Goal: Task Accomplishment & Management: Complete application form

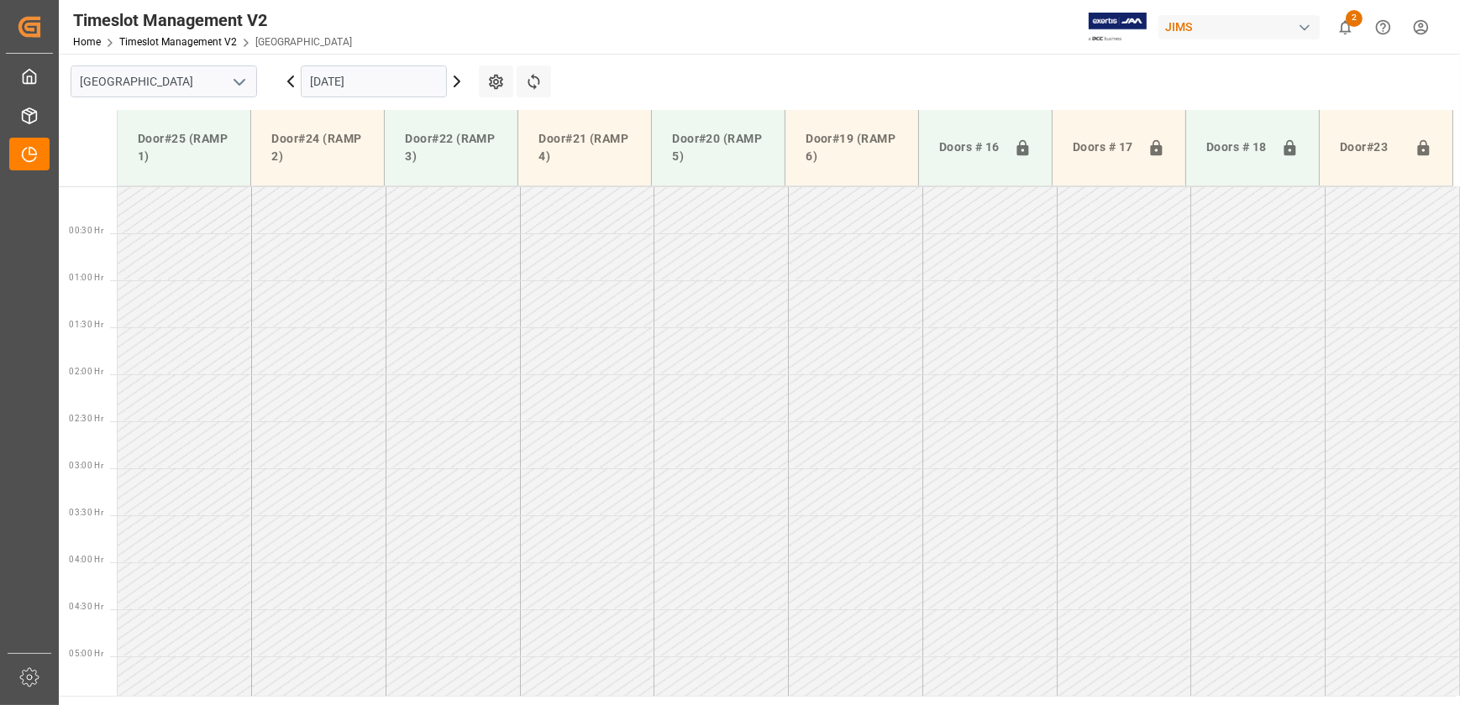
scroll to position [571, 0]
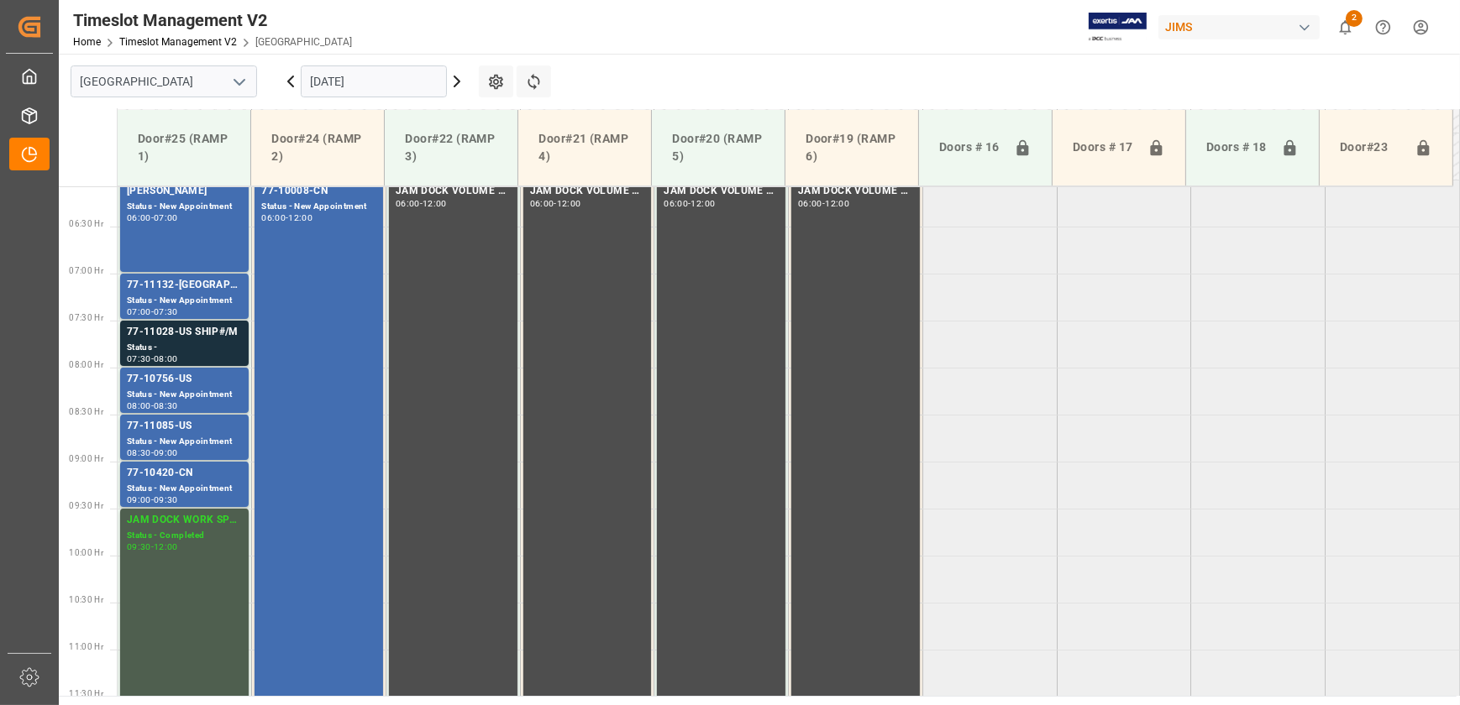
click at [286, 78] on icon at bounding box center [290, 81] width 20 height 20
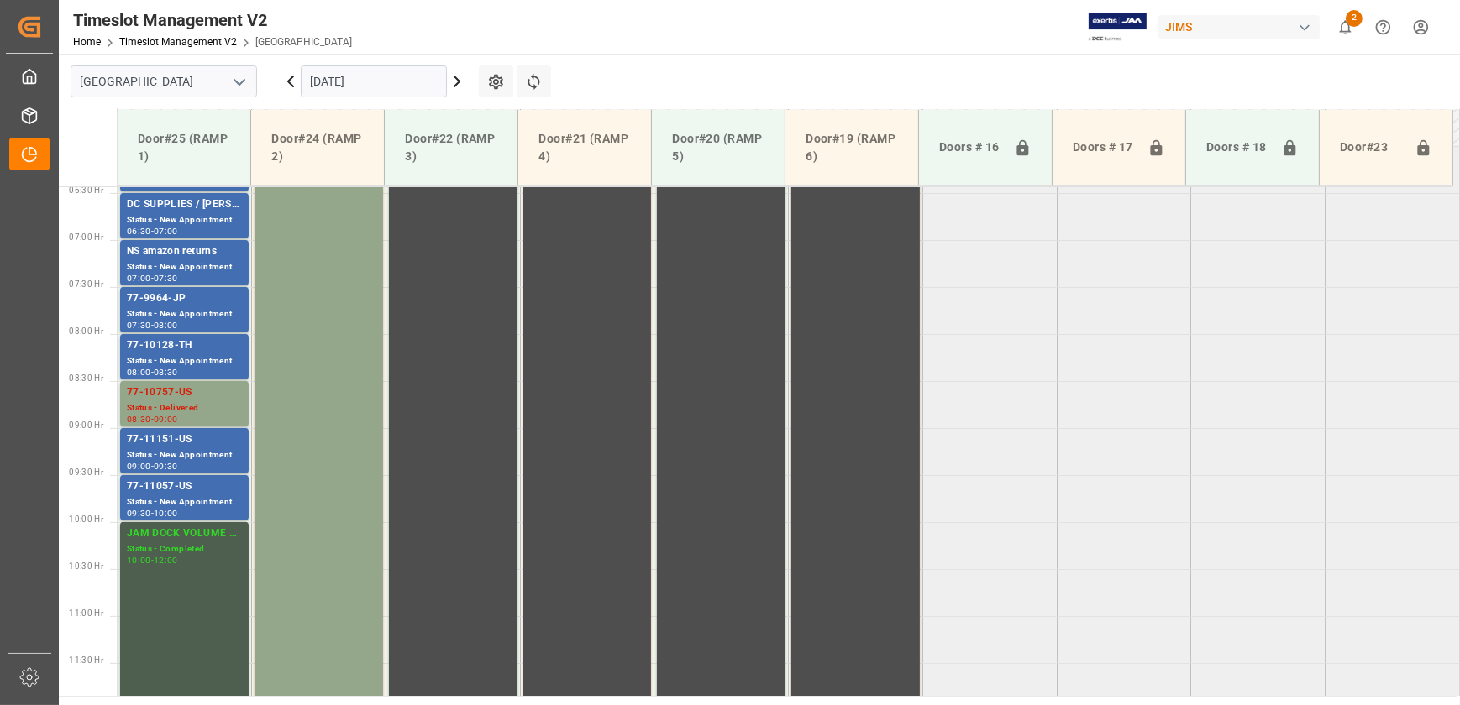
scroll to position [548, 0]
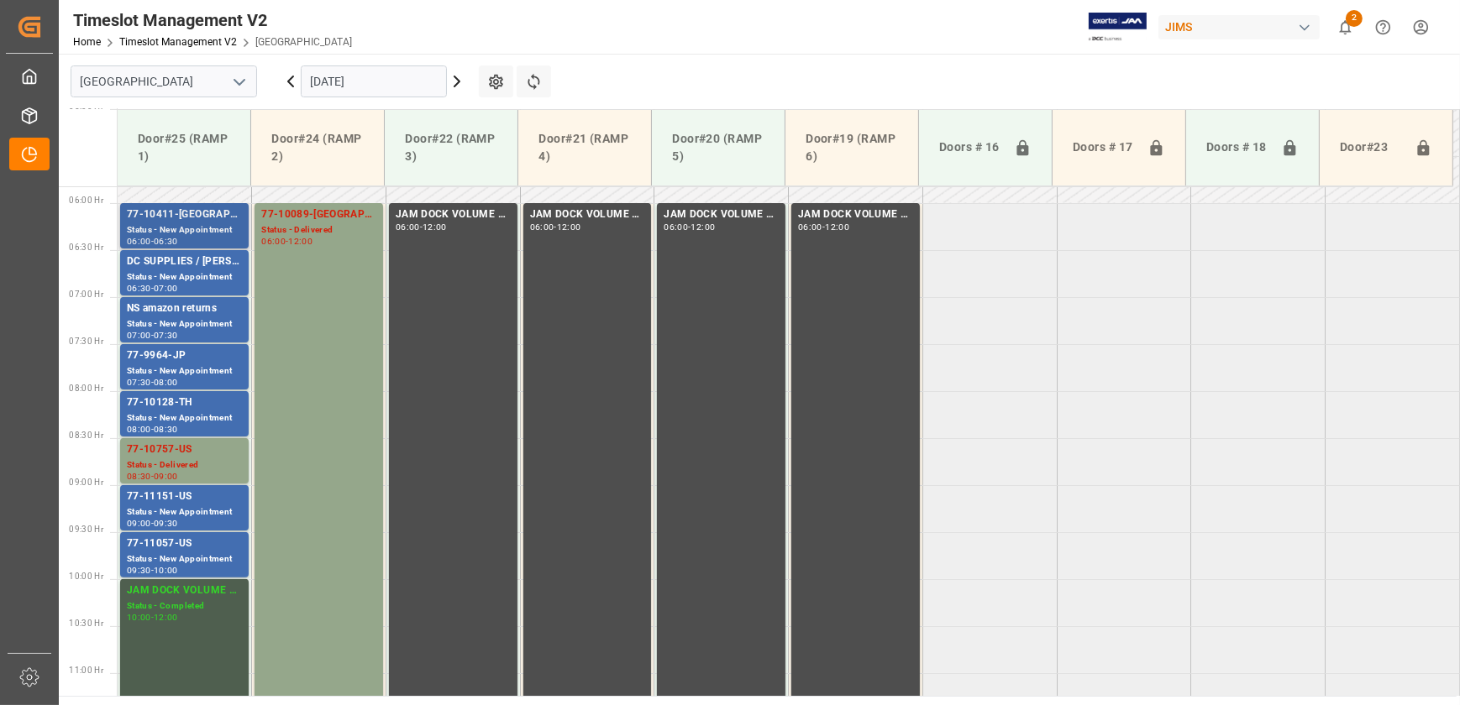
click at [212, 218] on div "77-10411-[GEOGRAPHIC_DATA]" at bounding box center [184, 215] width 115 height 17
click at [163, 363] on div "77-9964-JP" at bounding box center [184, 356] width 115 height 17
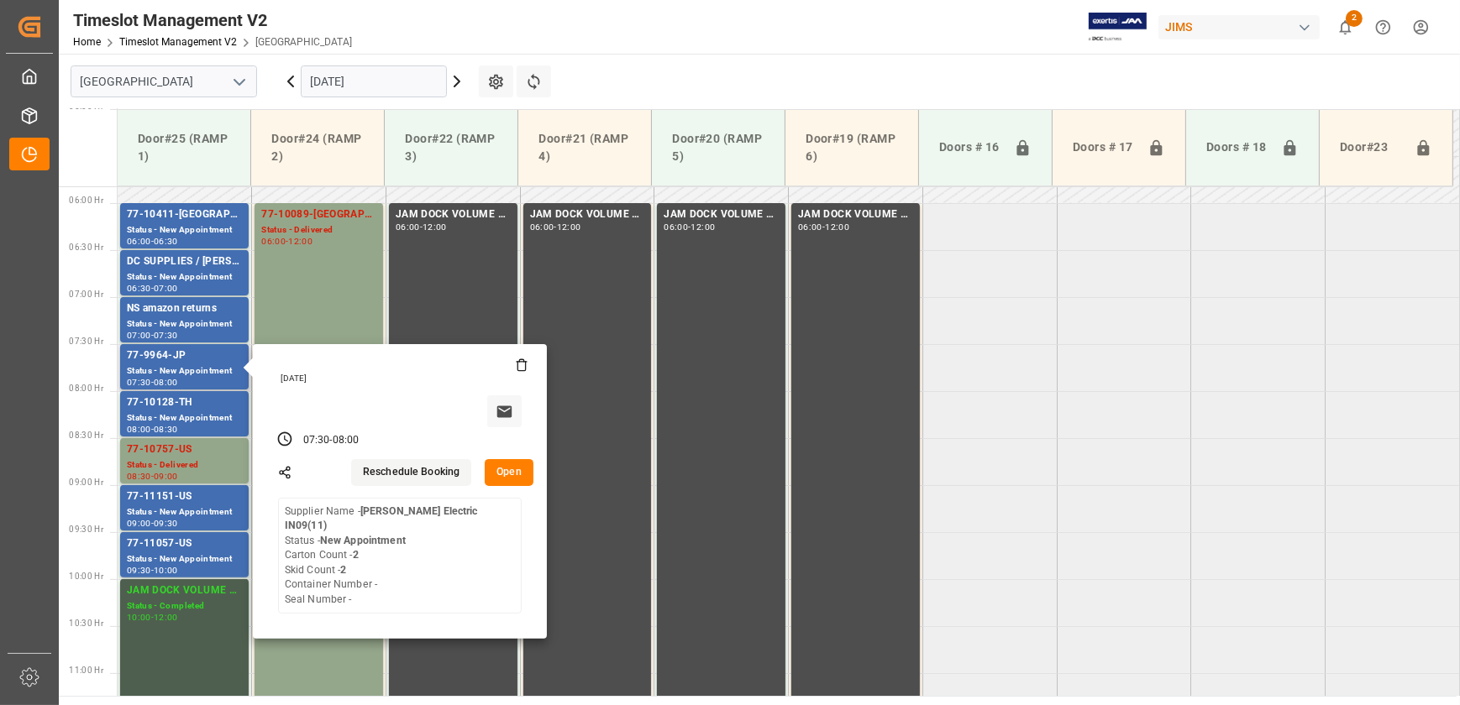
click at [511, 469] on button "Open" at bounding box center [509, 472] width 49 height 27
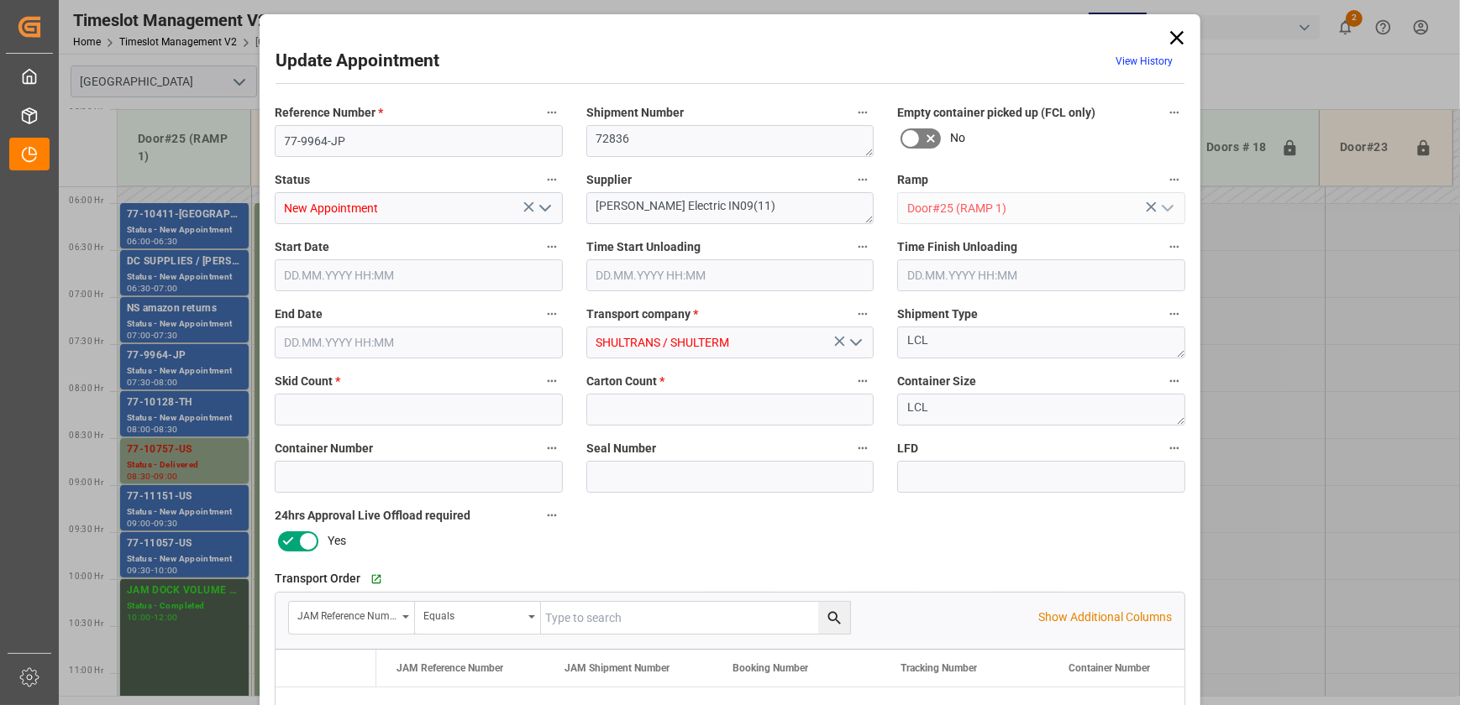
type input "2"
type input "[DATE] 07:30"
type input "[DATE] 08:00"
type input "[DATE] 12:01"
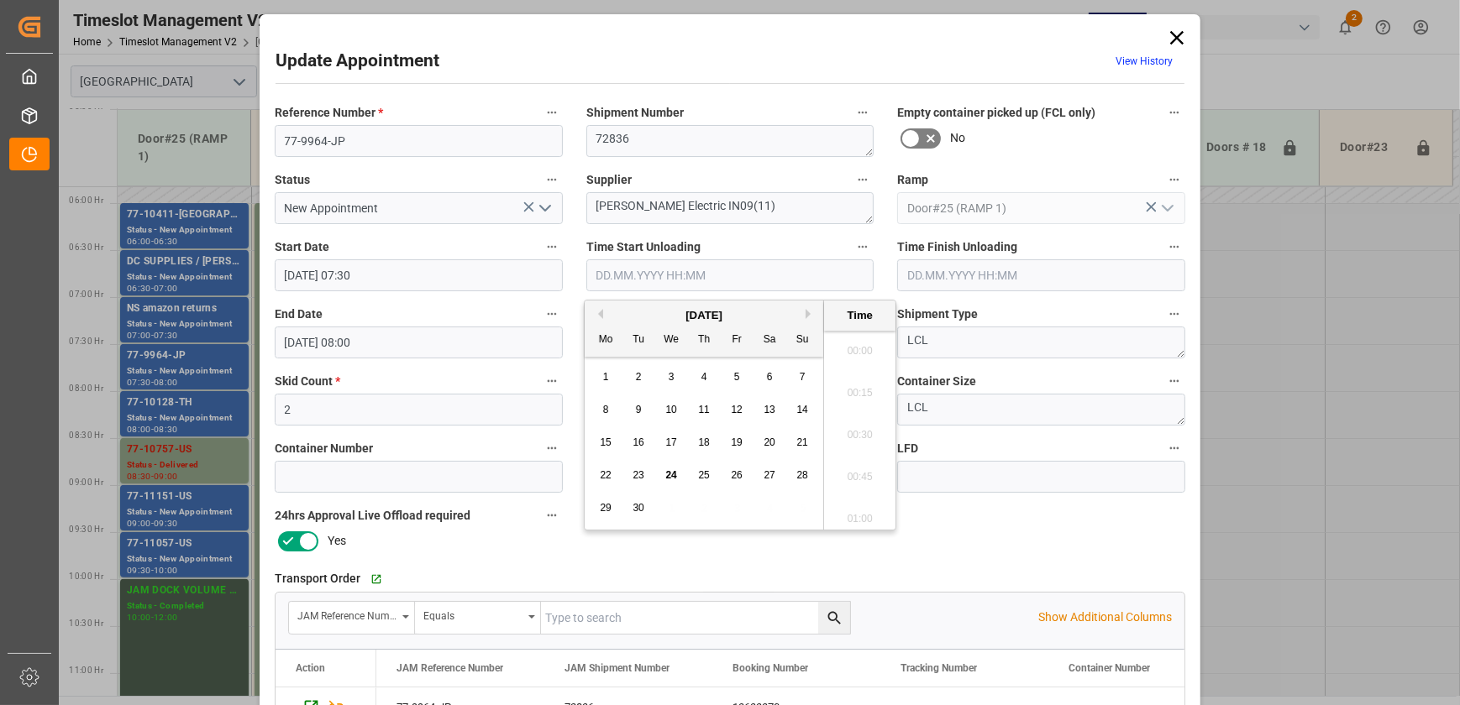
click at [820, 275] on input "text" at bounding box center [730, 275] width 288 height 32
click at [670, 472] on span "24" at bounding box center [670, 475] width 11 height 12
drag, startPoint x: 861, startPoint y: 462, endPoint x: 715, endPoint y: 443, distance: 146.5
click at [858, 463] on li "10:30" at bounding box center [859, 473] width 71 height 42
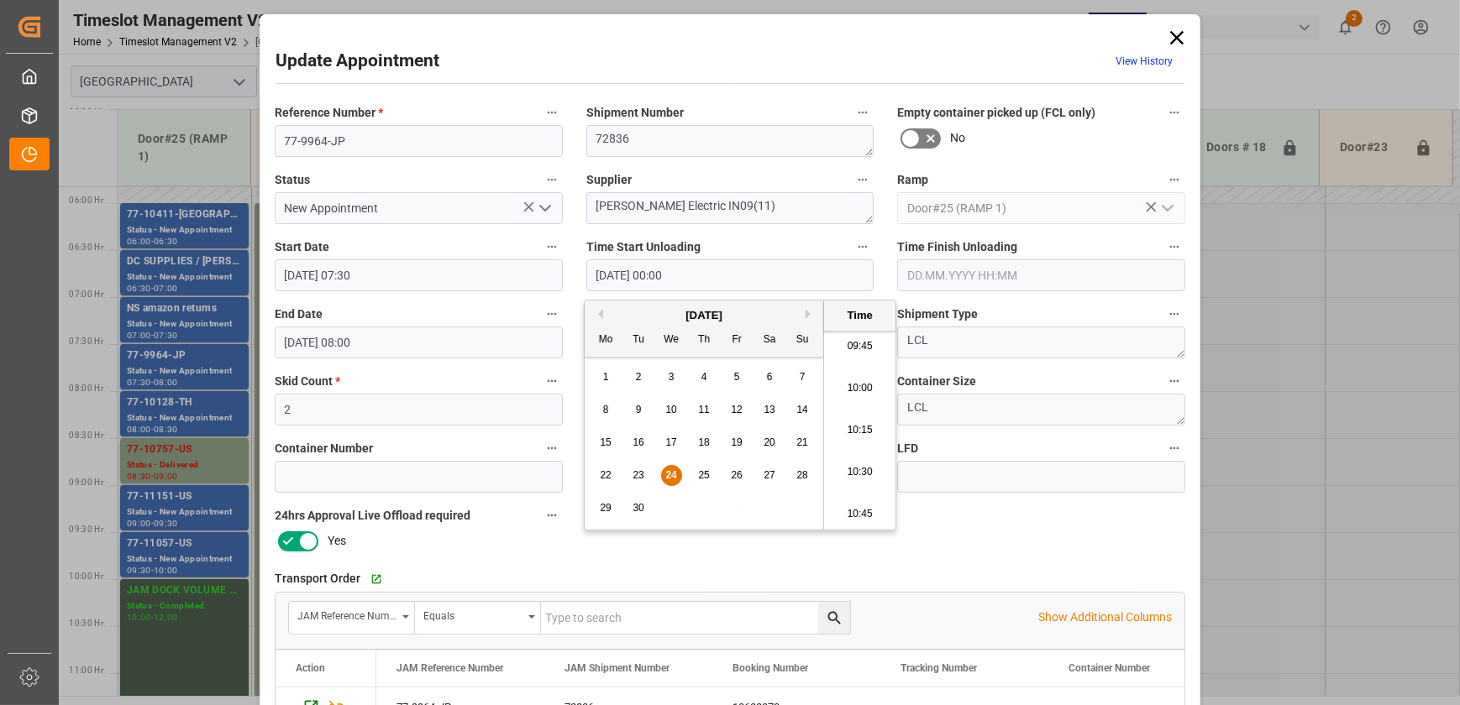
type input "[DATE] 10:30"
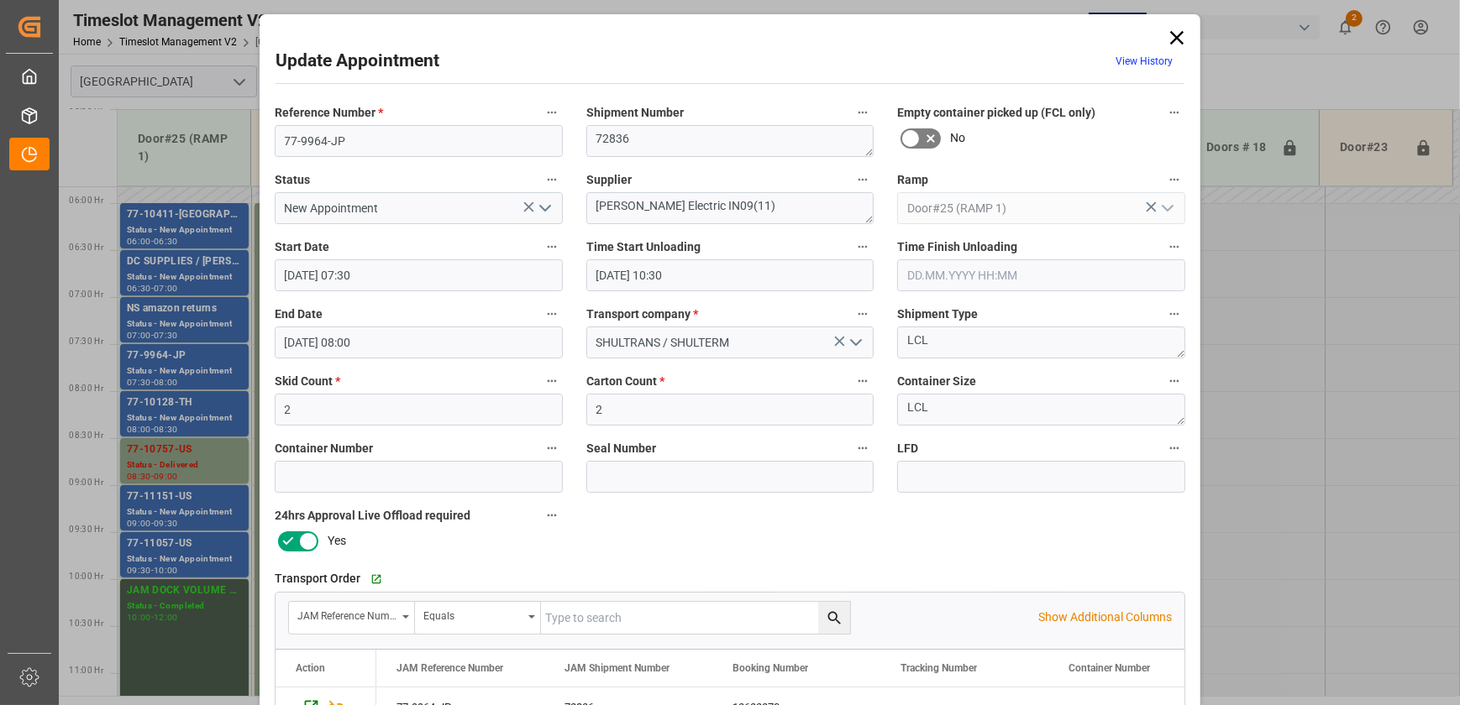
click at [543, 207] on icon "open menu" at bounding box center [545, 208] width 20 height 20
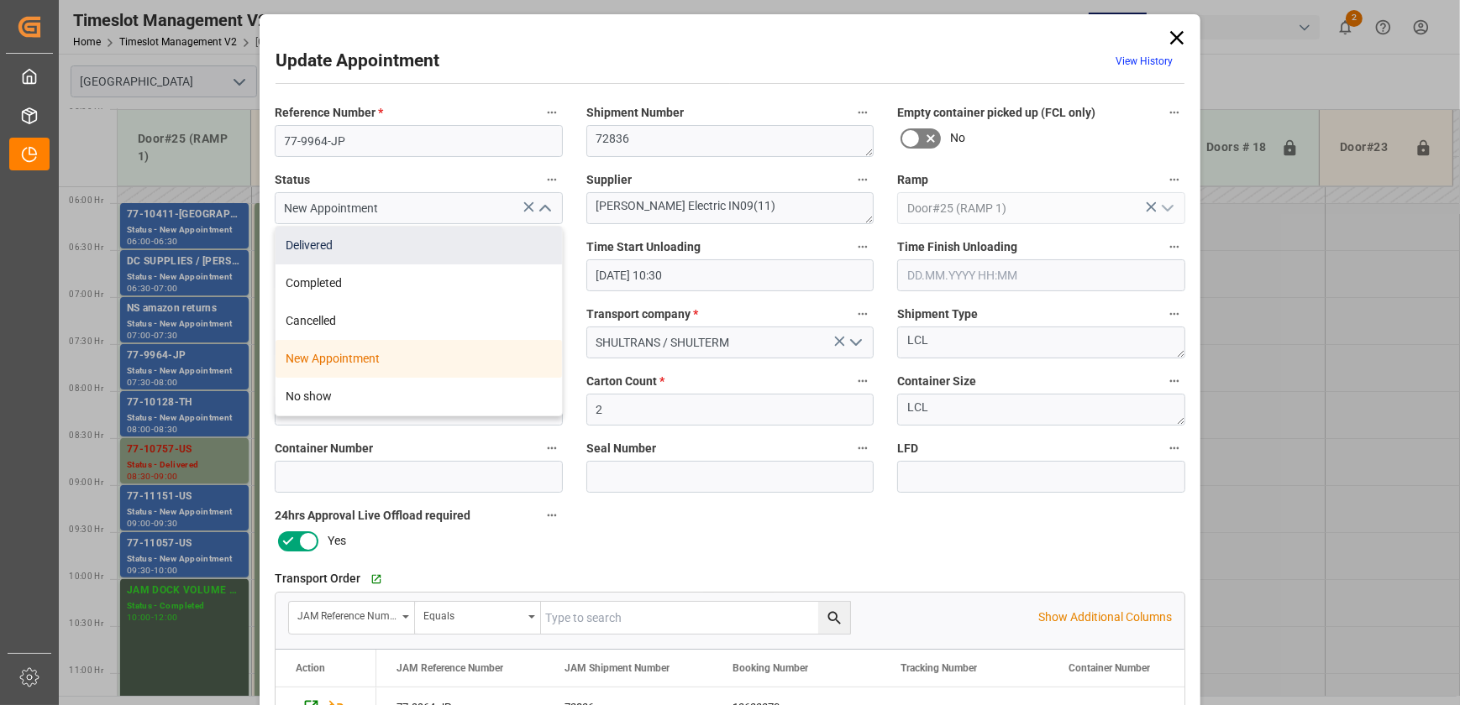
click at [485, 233] on div "Delivered" at bounding box center [418, 246] width 286 height 38
type input "Delivered"
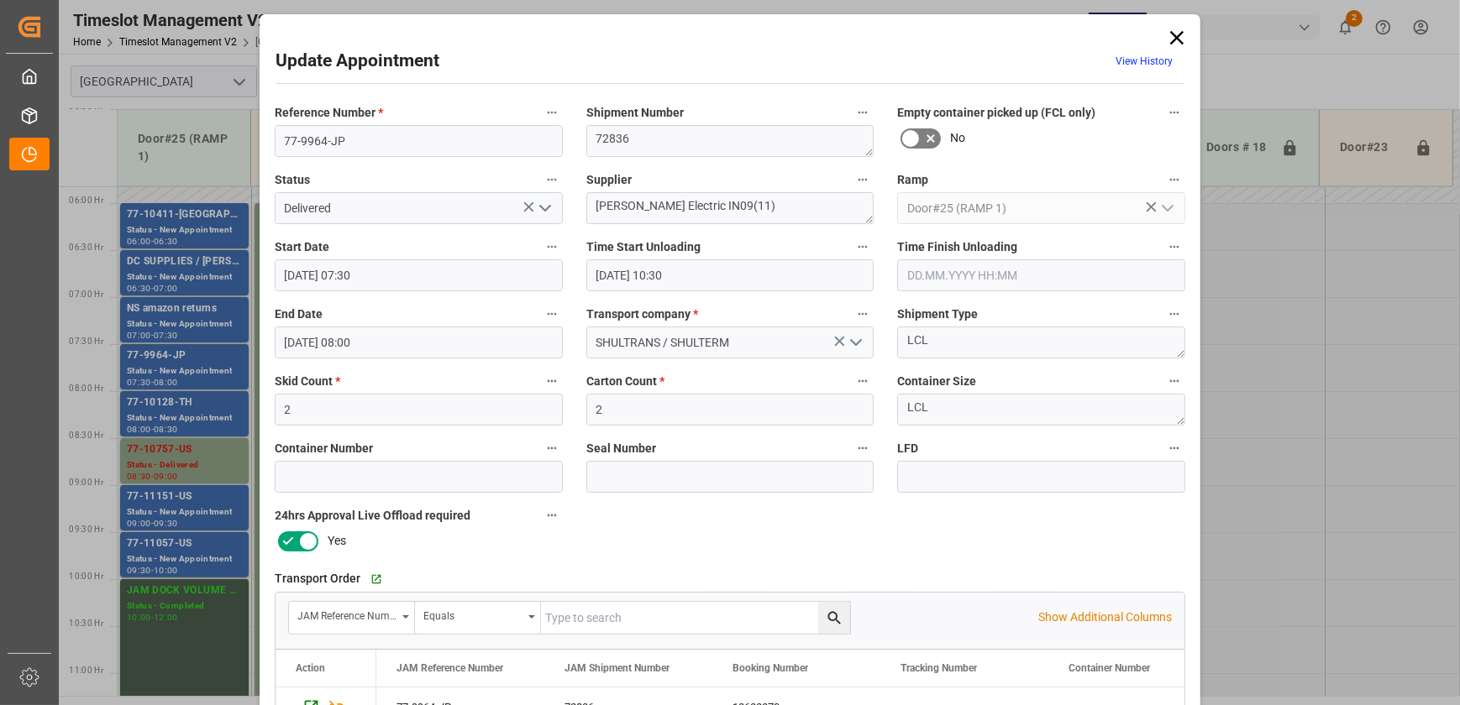
click at [755, 277] on input "[DATE] 10:30" at bounding box center [730, 275] width 288 height 32
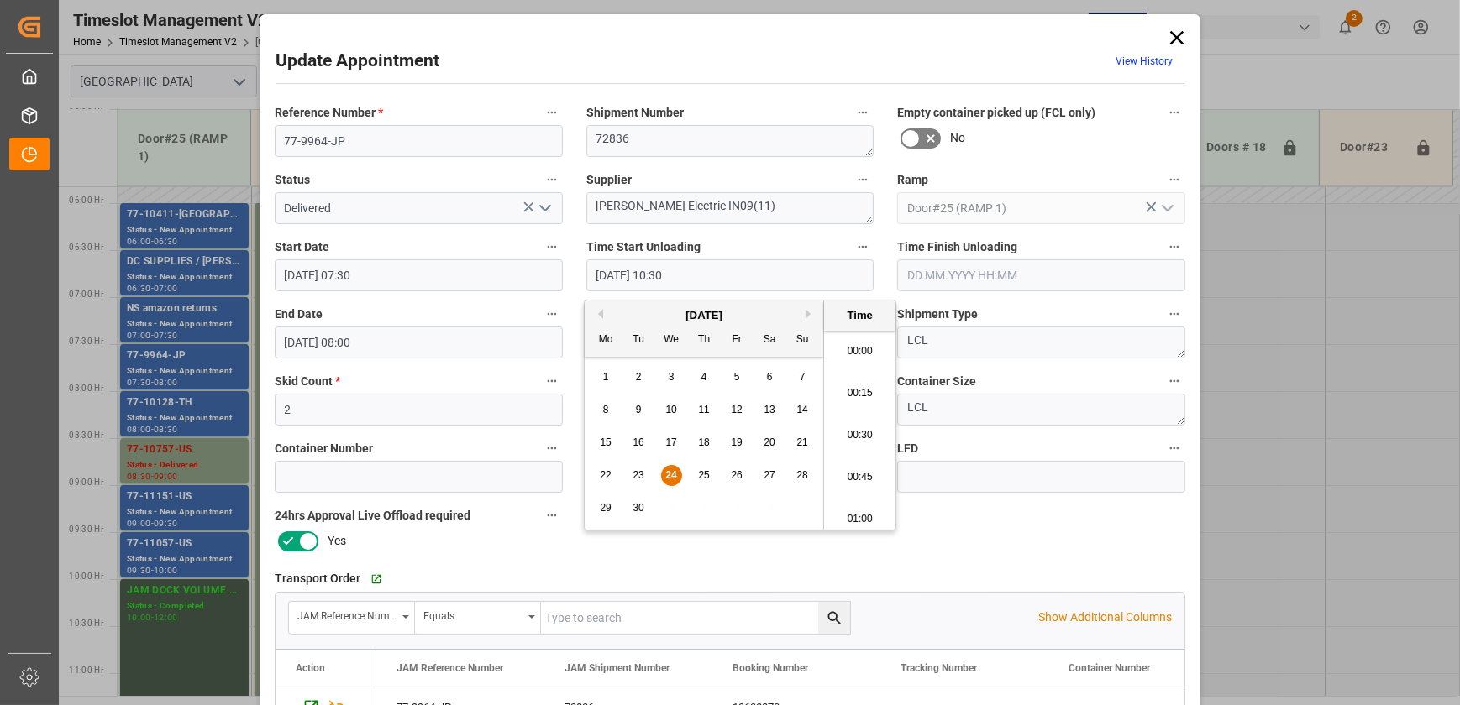
scroll to position [1685, 0]
click at [755, 277] on input "[DATE] 10:30" at bounding box center [730, 275] width 288 height 32
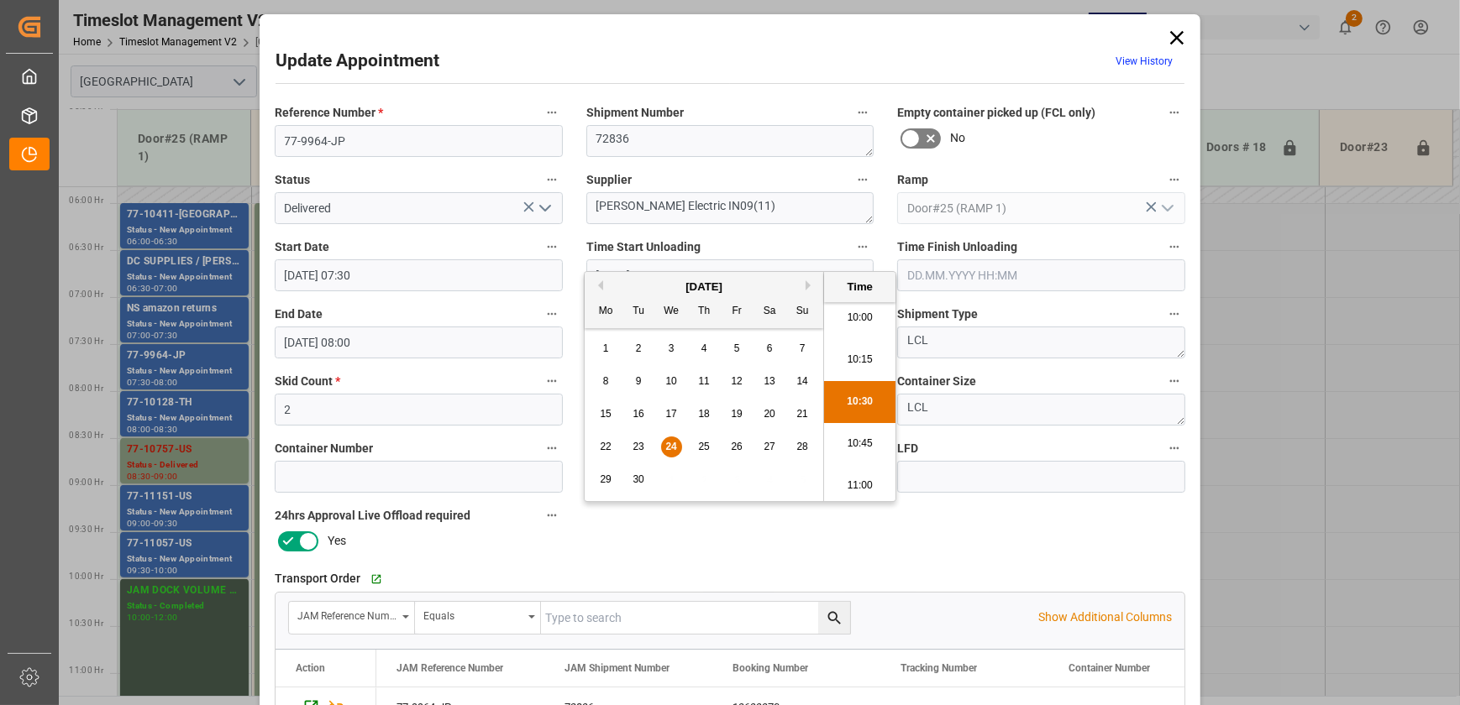
scroll to position [314, 0]
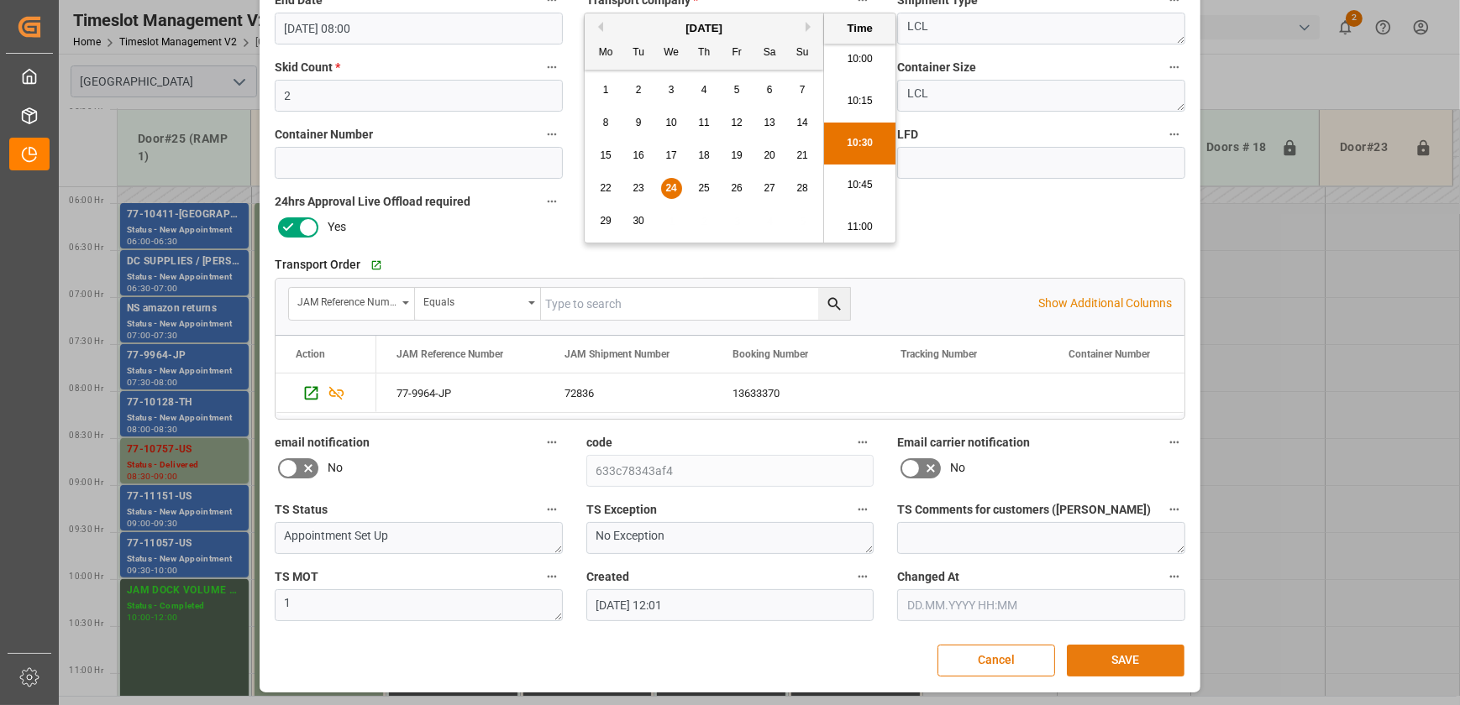
click at [1103, 657] on button "SAVE" at bounding box center [1126, 661] width 118 height 32
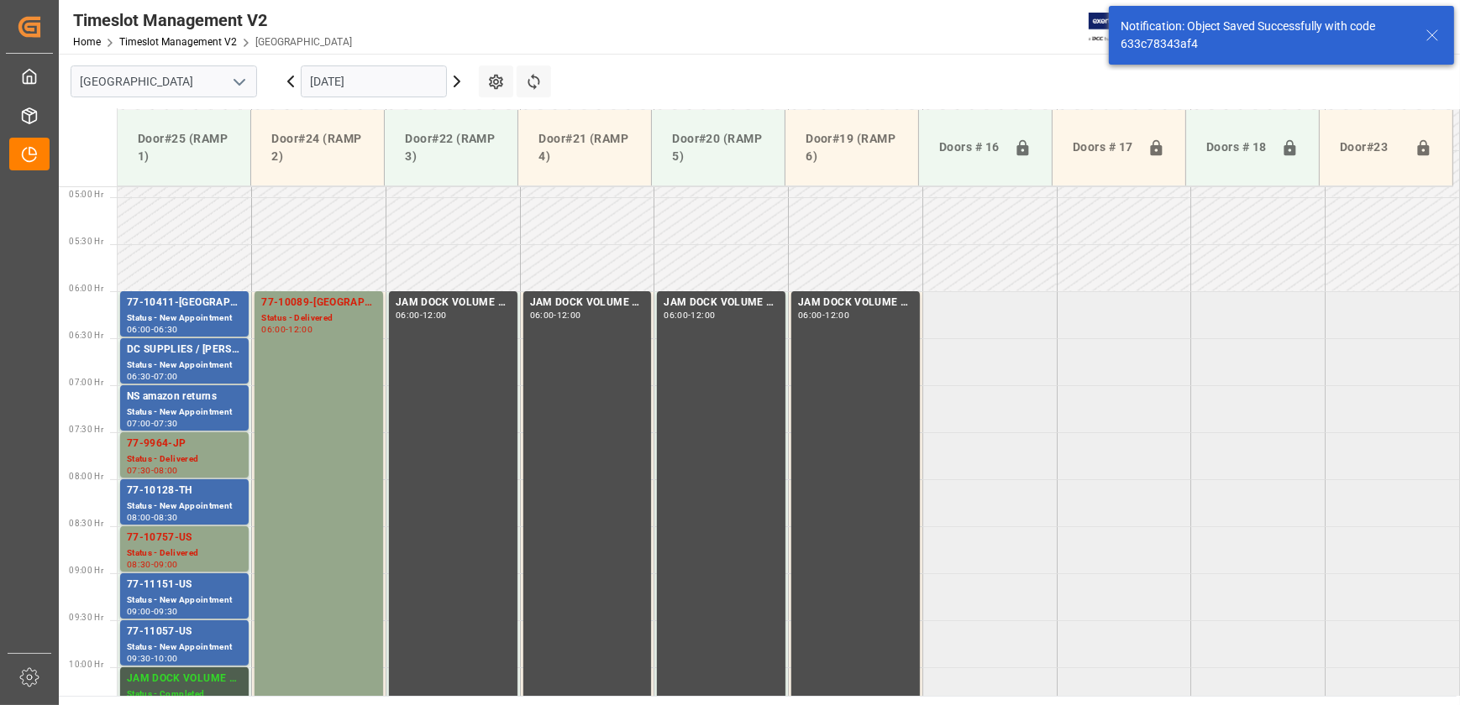
scroll to position [571, 0]
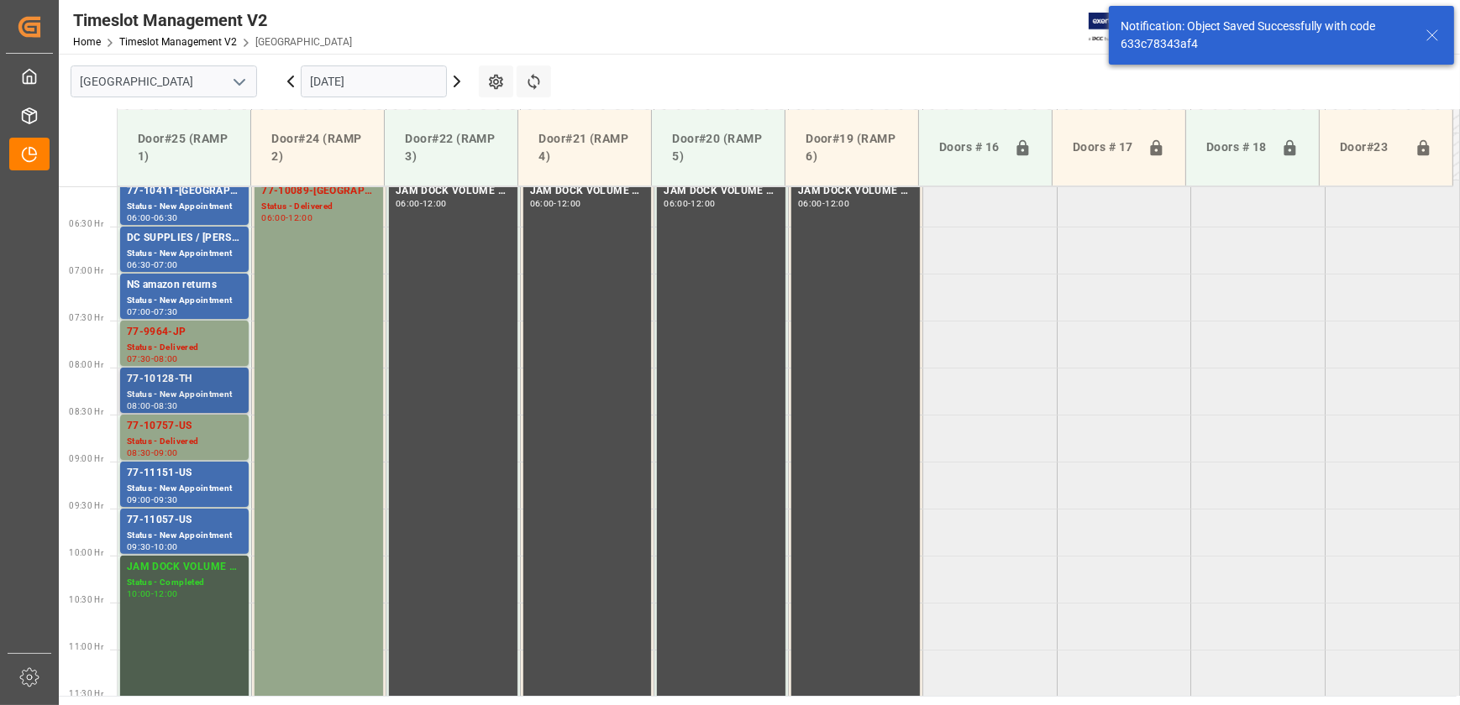
click at [195, 390] on div "Status - New Appointment" at bounding box center [184, 395] width 115 height 14
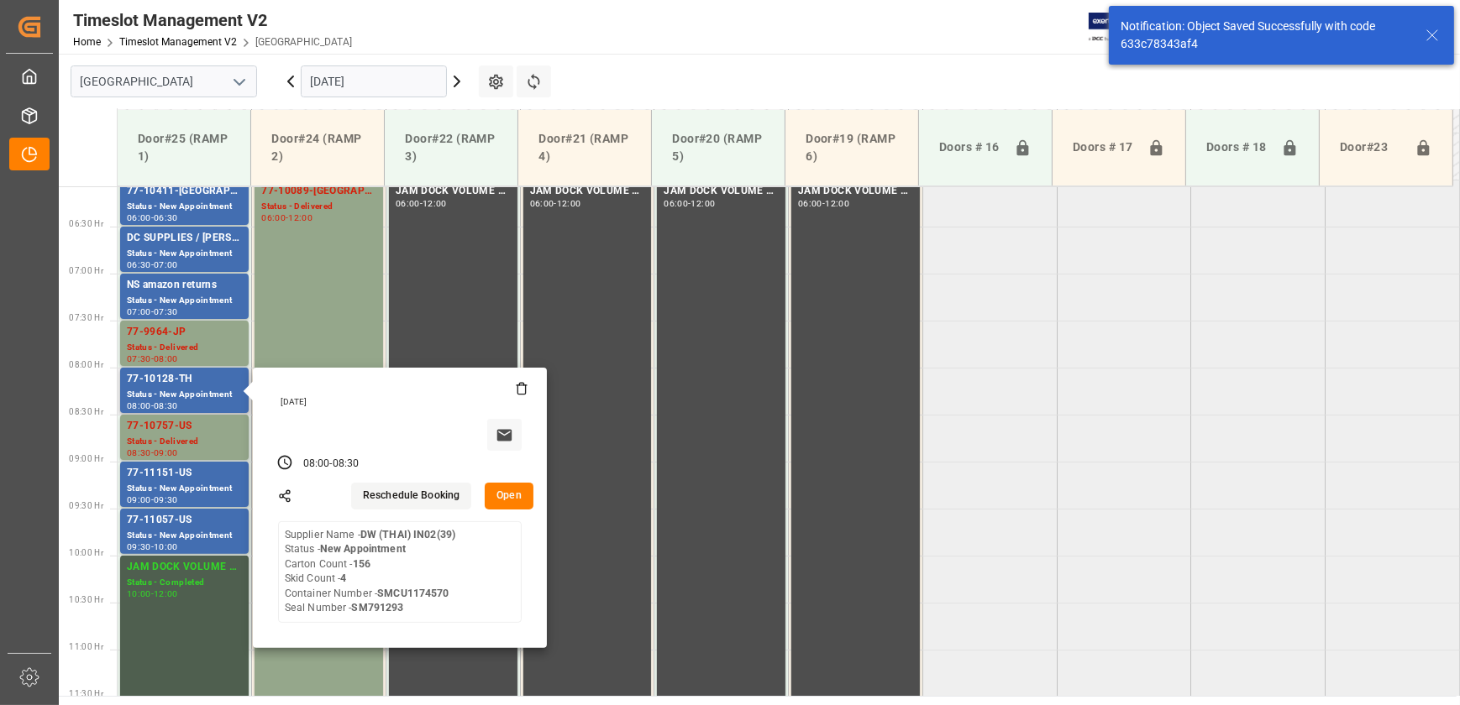
click at [509, 495] on button "Open" at bounding box center [509, 496] width 49 height 27
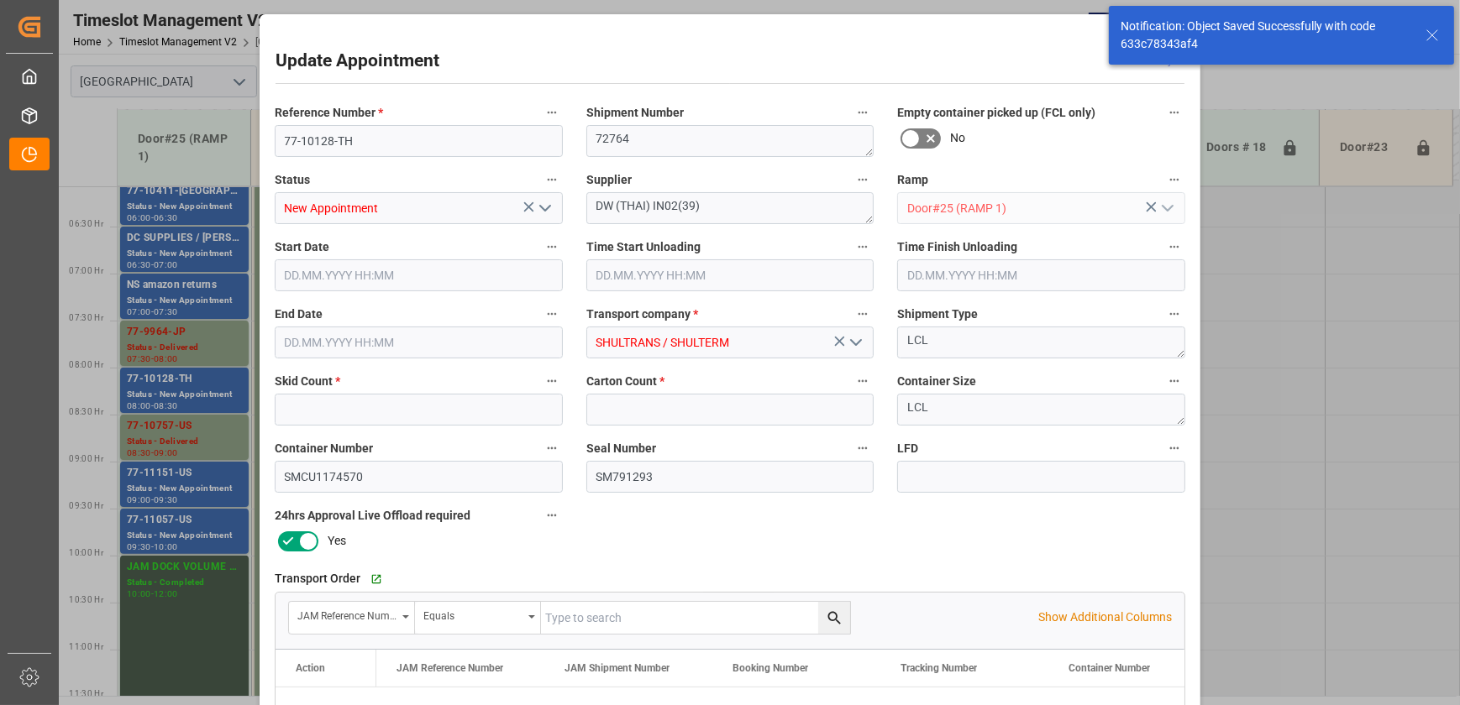
type input "4"
type input "156"
type input "[DATE] 08:00"
type input "[DATE] 08:30"
type input "[DATE] 12:00"
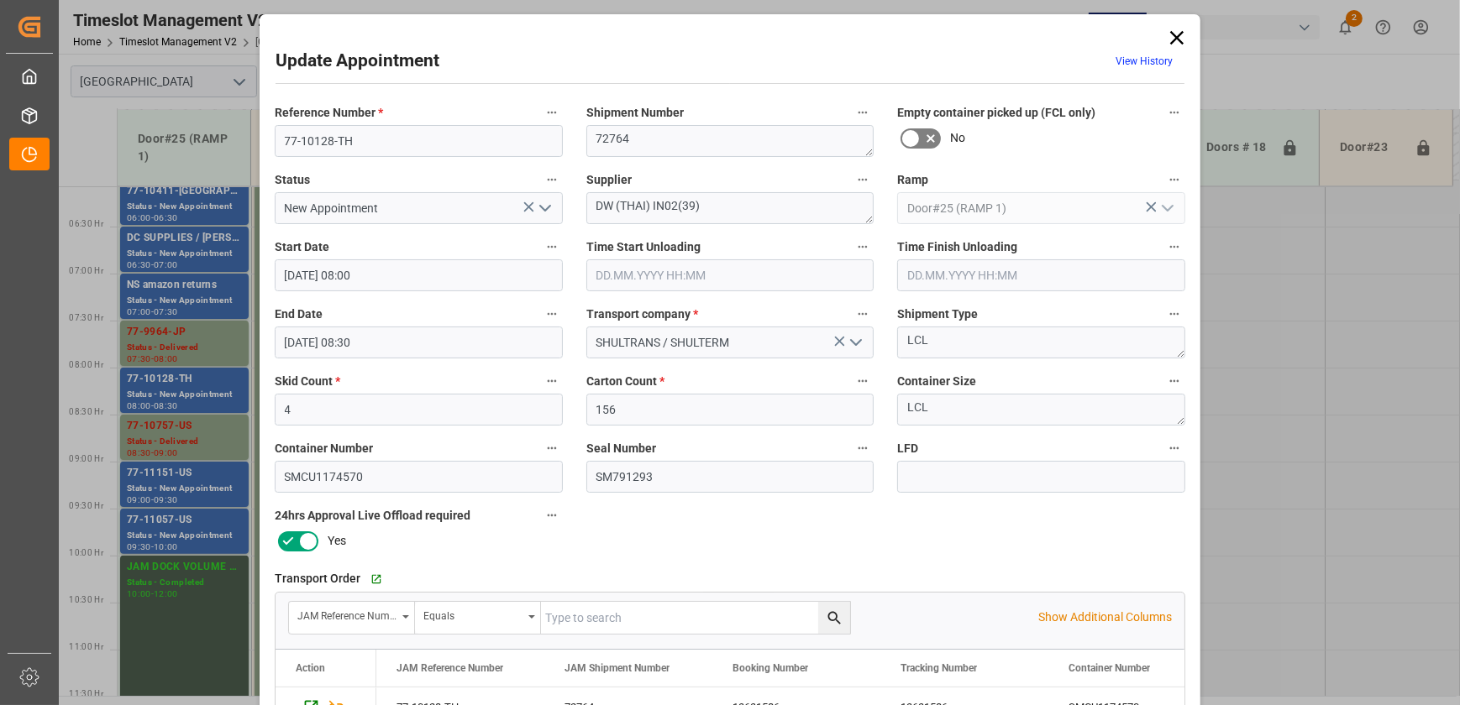
click at [752, 277] on input "text" at bounding box center [730, 275] width 288 height 32
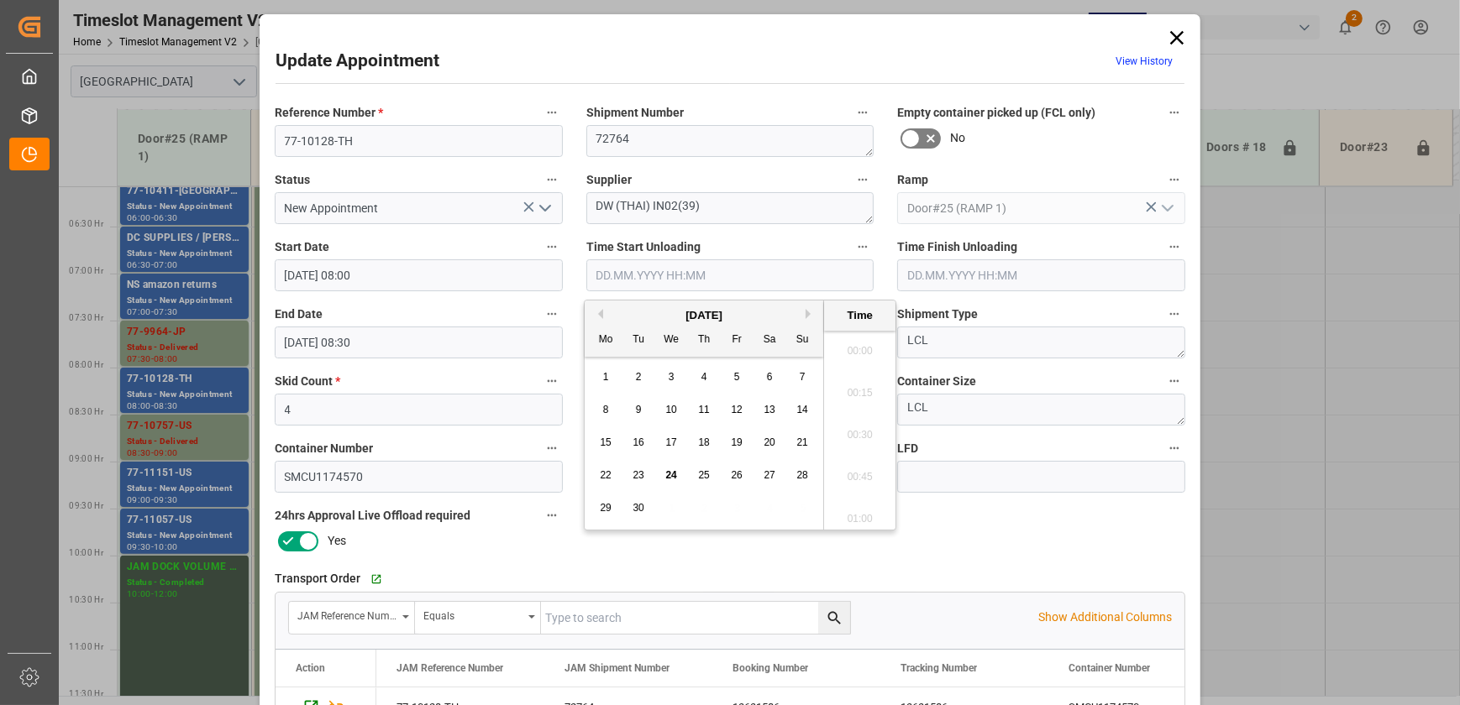
scroll to position [1643, 0]
paste input "[DATE] 10:30"
type input "[DATE] 10:30"
click at [540, 206] on polyline "open menu" at bounding box center [545, 208] width 10 height 5
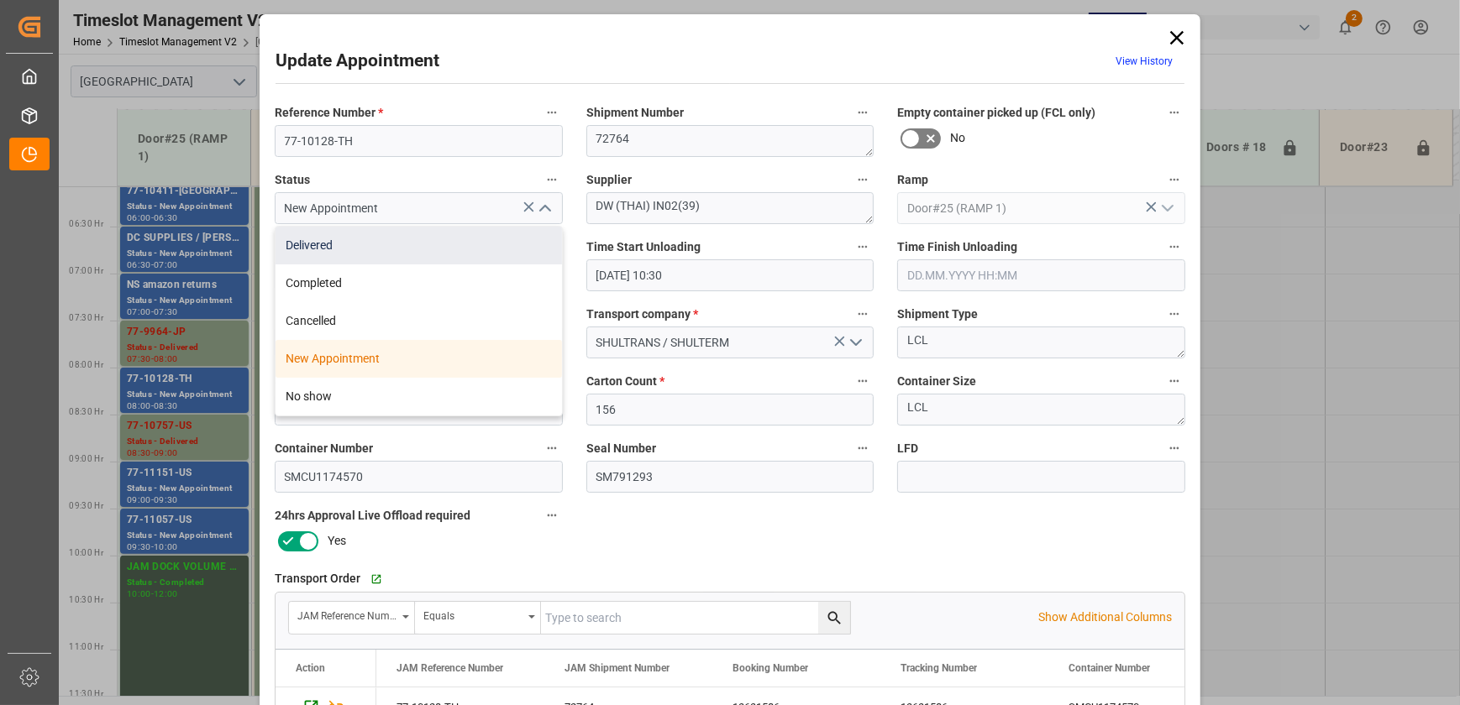
click at [514, 243] on div "Delivered" at bounding box center [418, 246] width 286 height 38
type input "Delivered"
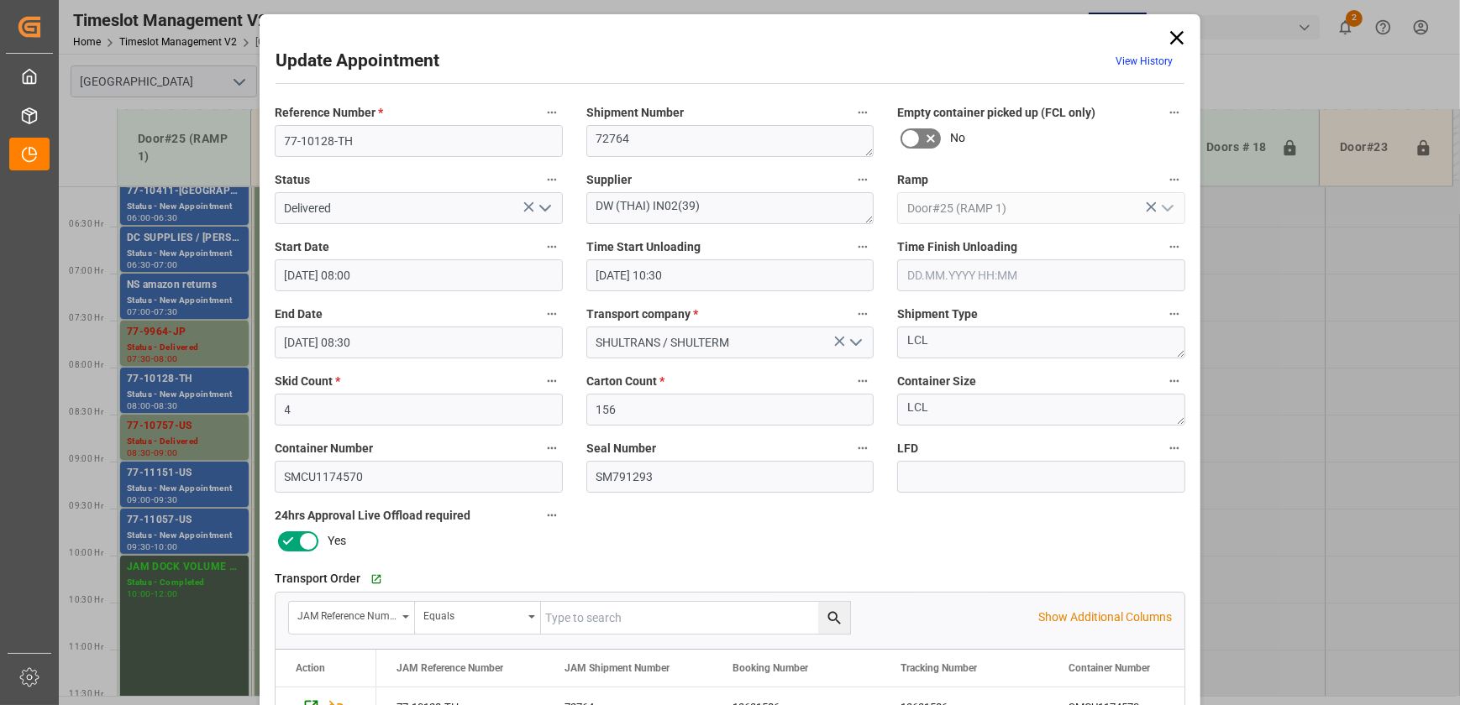
scroll to position [314, 0]
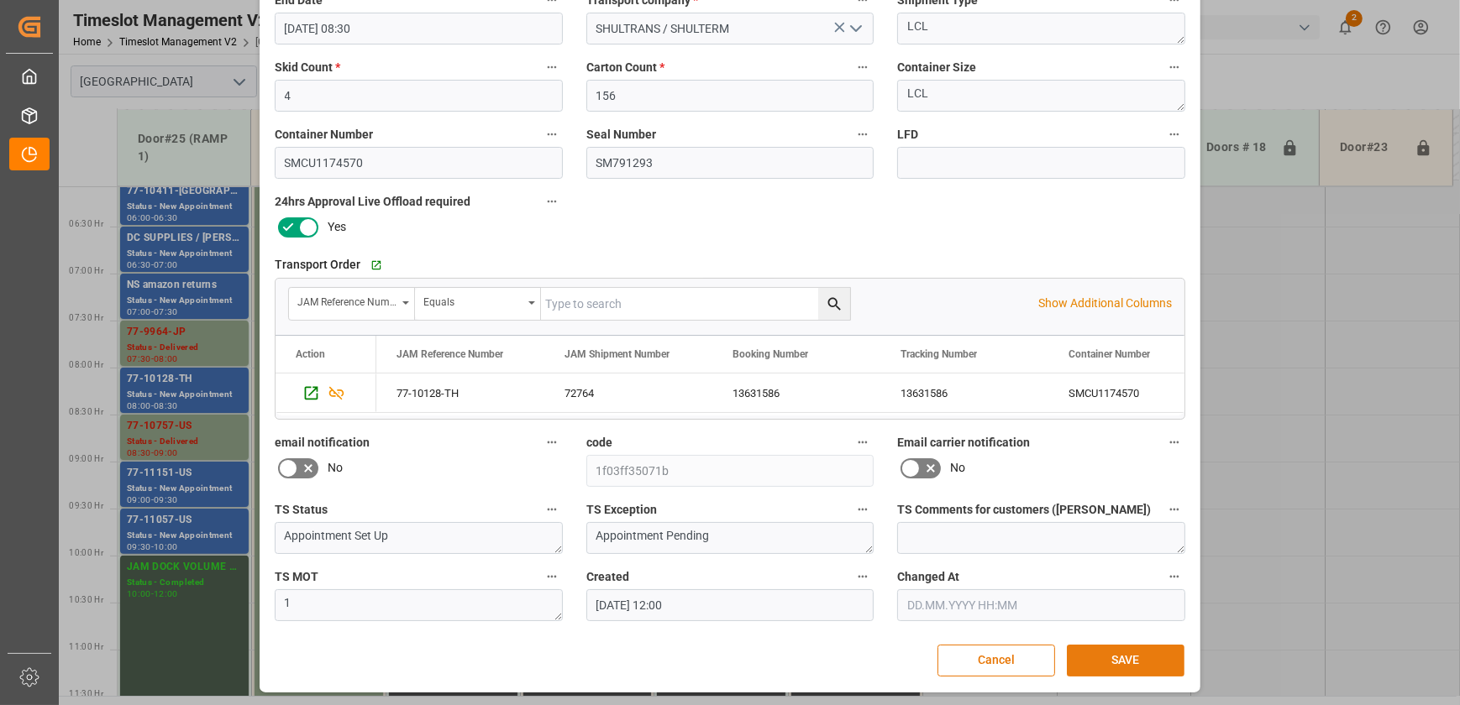
click at [1154, 663] on button "SAVE" at bounding box center [1126, 661] width 118 height 32
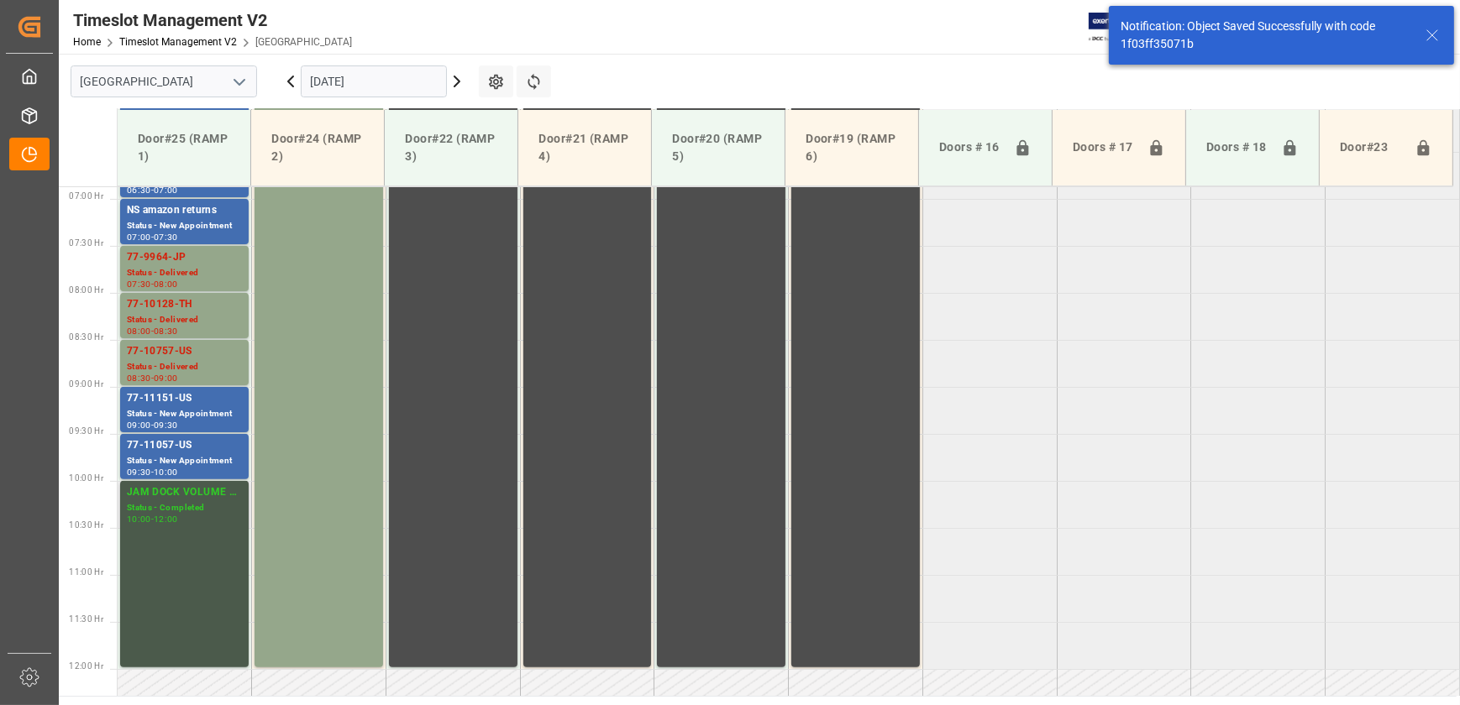
scroll to position [664, 0]
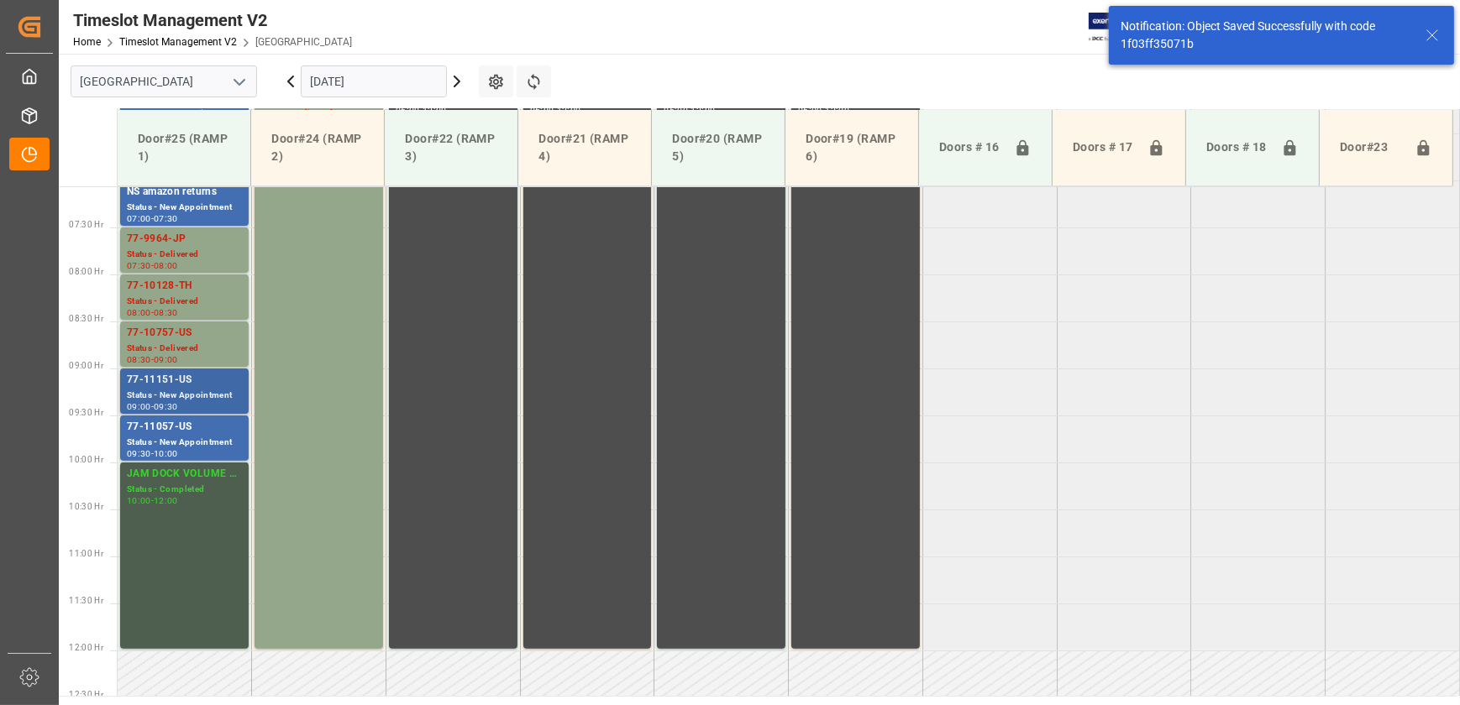
click at [177, 384] on div "77-11151-US" at bounding box center [184, 380] width 115 height 17
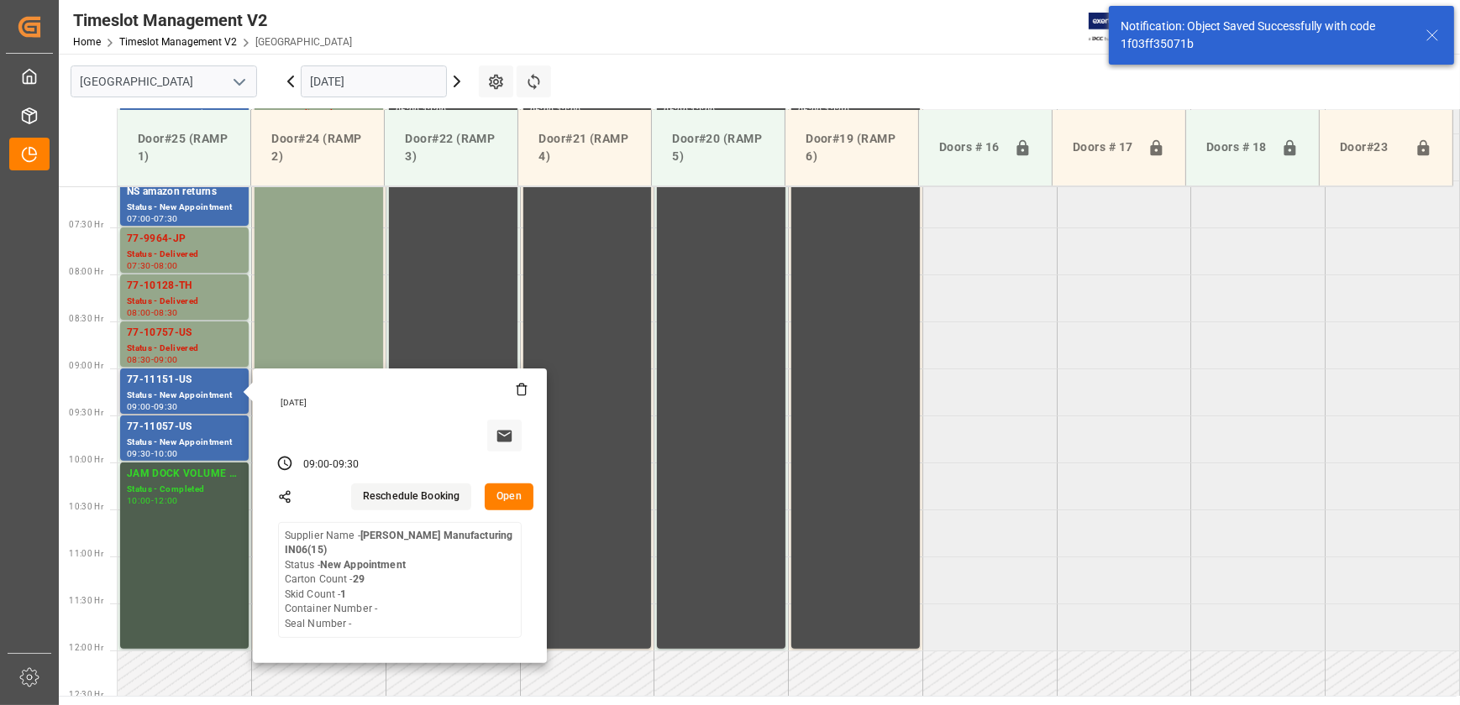
click at [502, 495] on button "Open" at bounding box center [509, 497] width 49 height 27
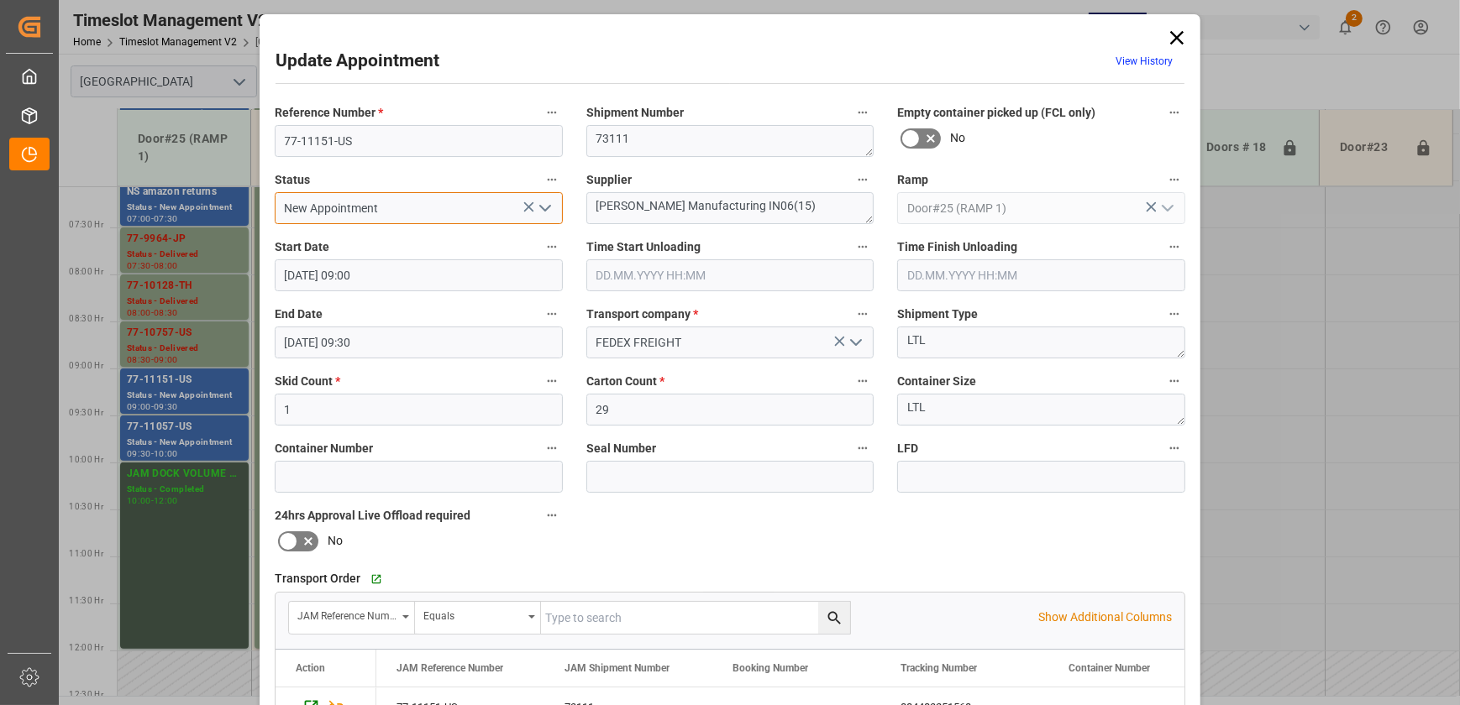
click at [448, 207] on input "New Appointment" at bounding box center [419, 208] width 288 height 32
click at [542, 207] on icon "open menu" at bounding box center [545, 208] width 20 height 20
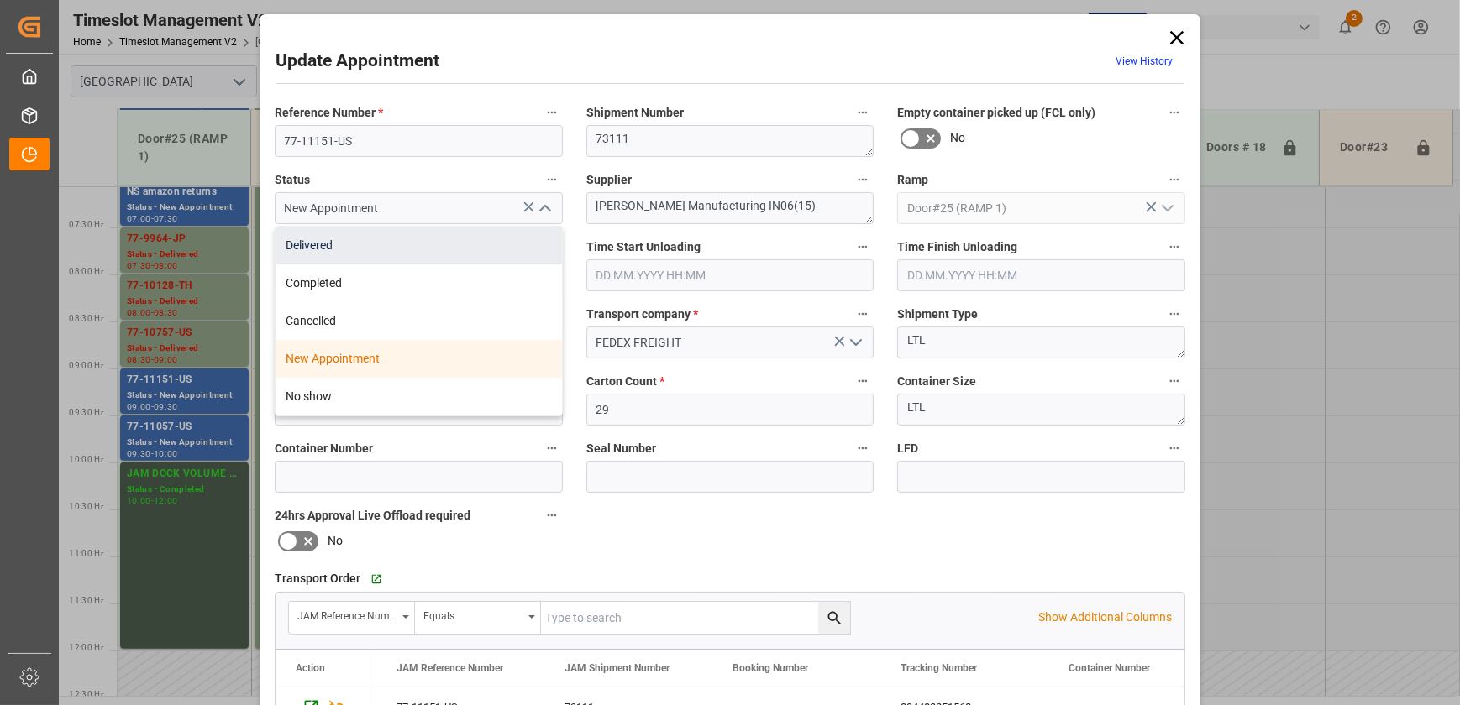
click at [512, 240] on div "Delivered" at bounding box center [418, 246] width 286 height 38
type input "Delivered"
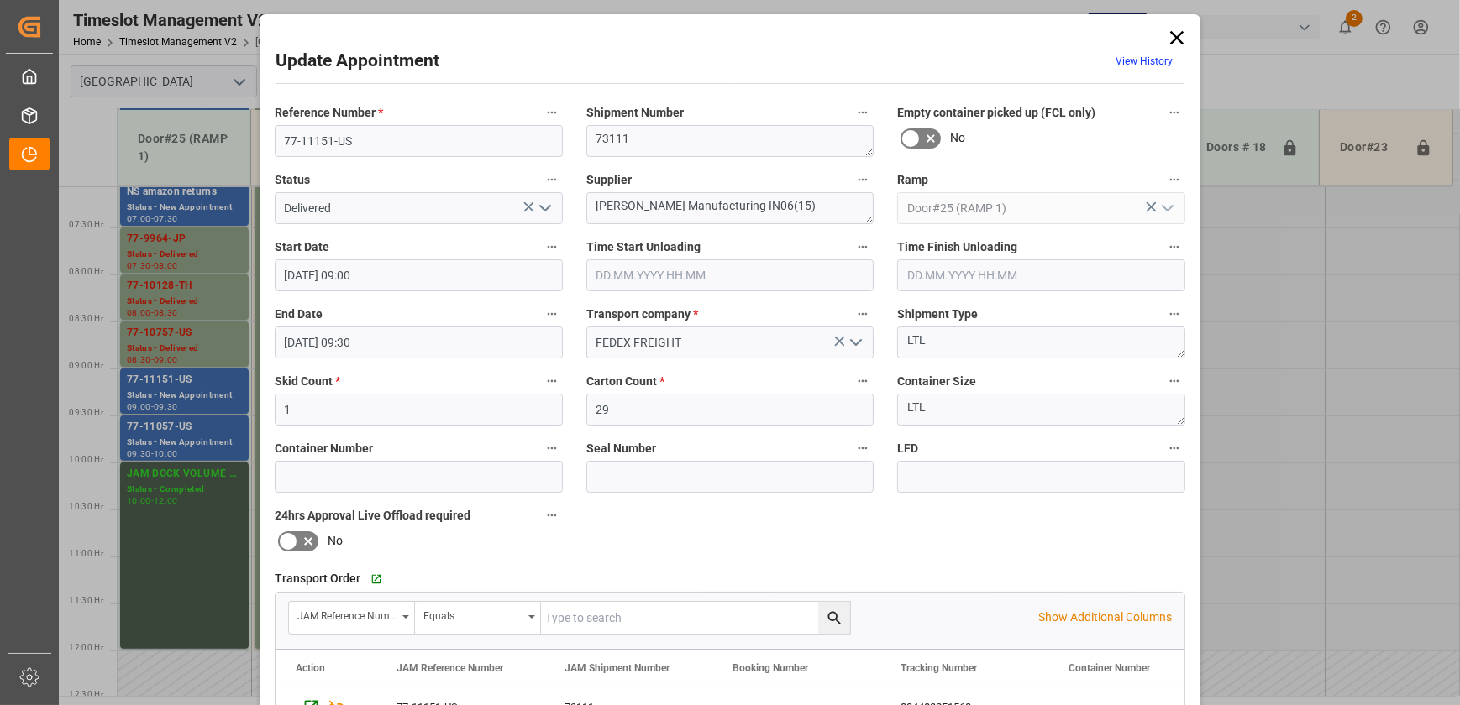
click at [692, 275] on input "text" at bounding box center [730, 275] width 288 height 32
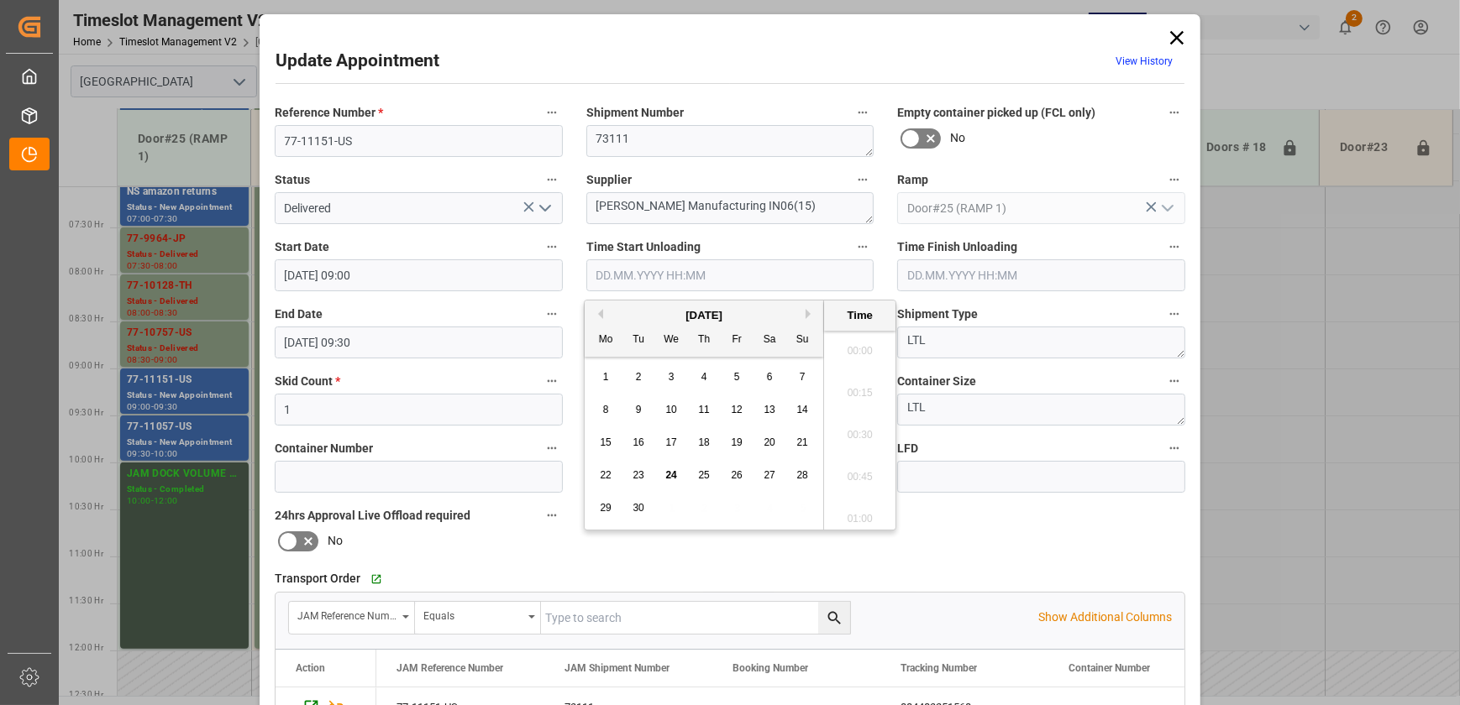
scroll to position [1643, 0]
paste input "[DATE] 10:30"
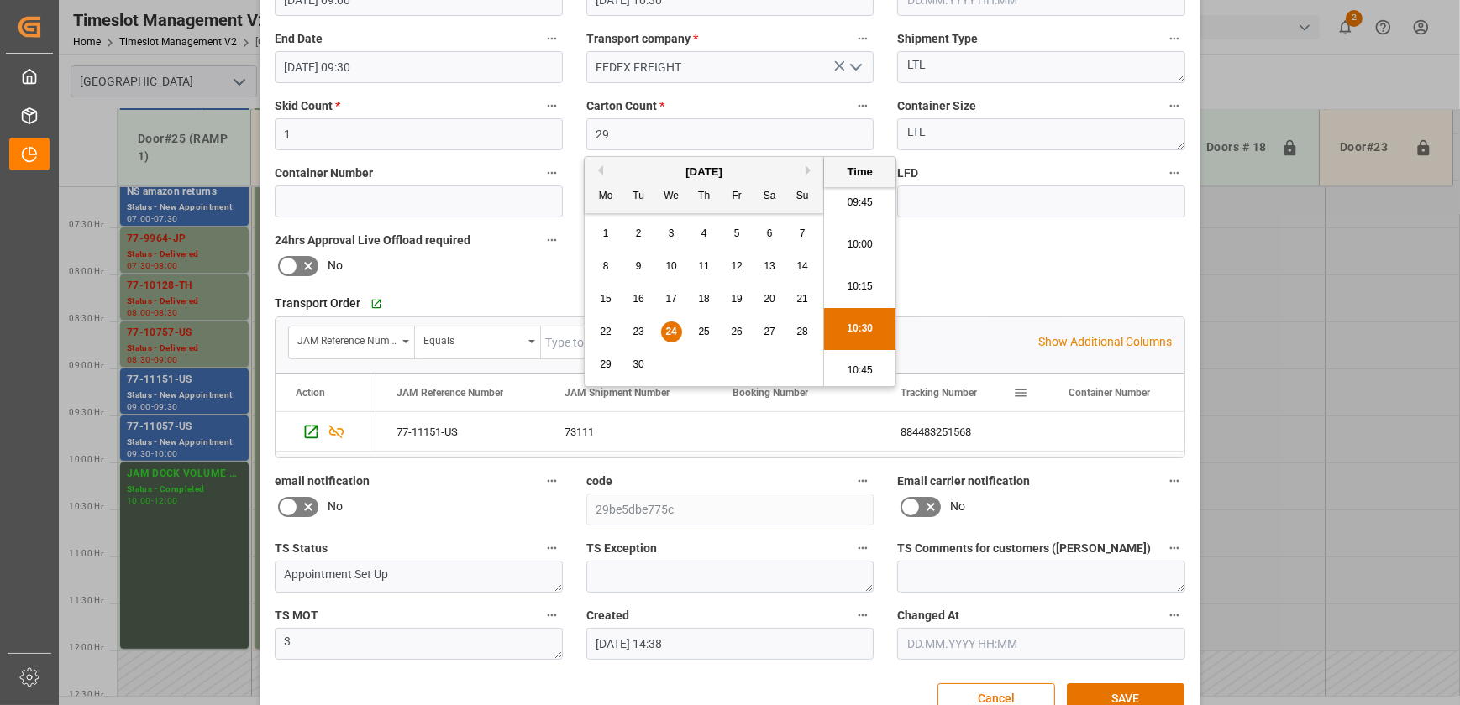
scroll to position [305, 0]
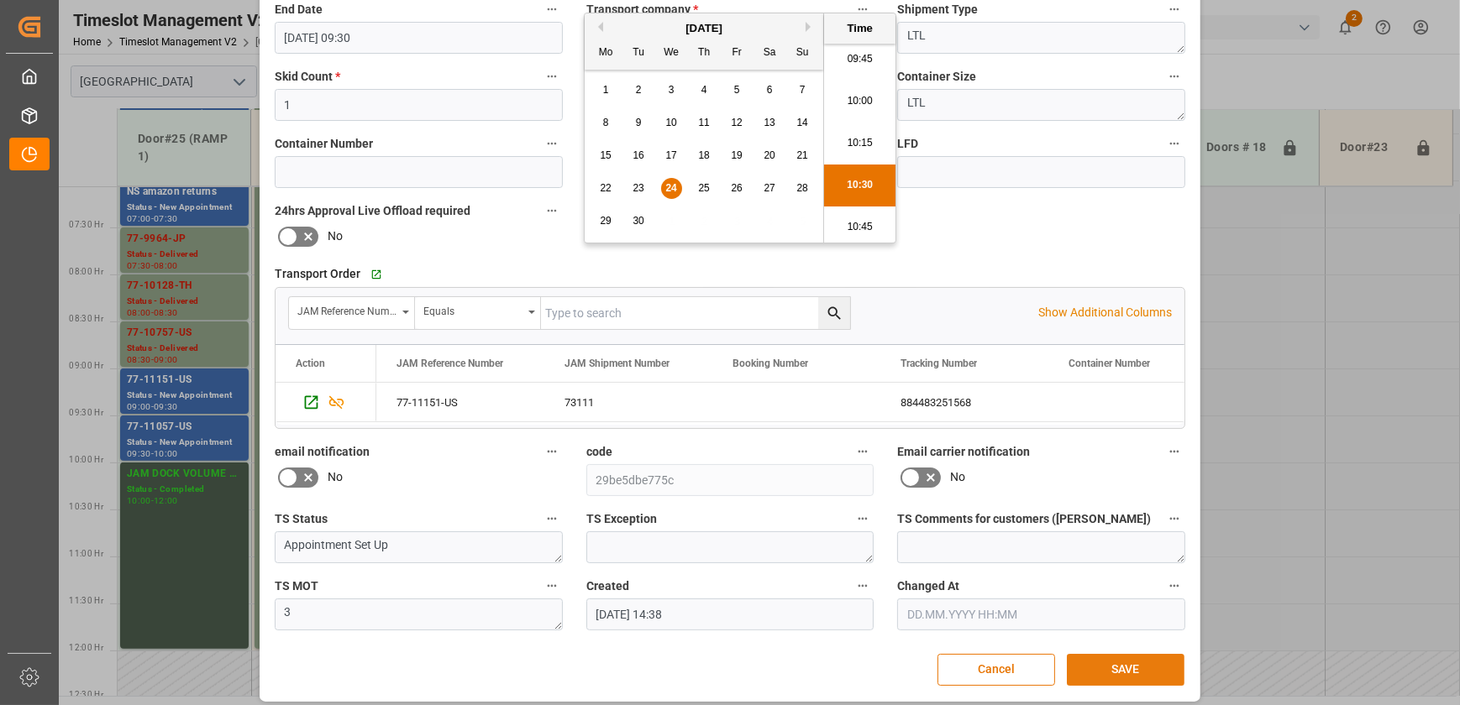
type input "[DATE] 10:30"
click at [1131, 655] on button "SAVE" at bounding box center [1126, 670] width 118 height 32
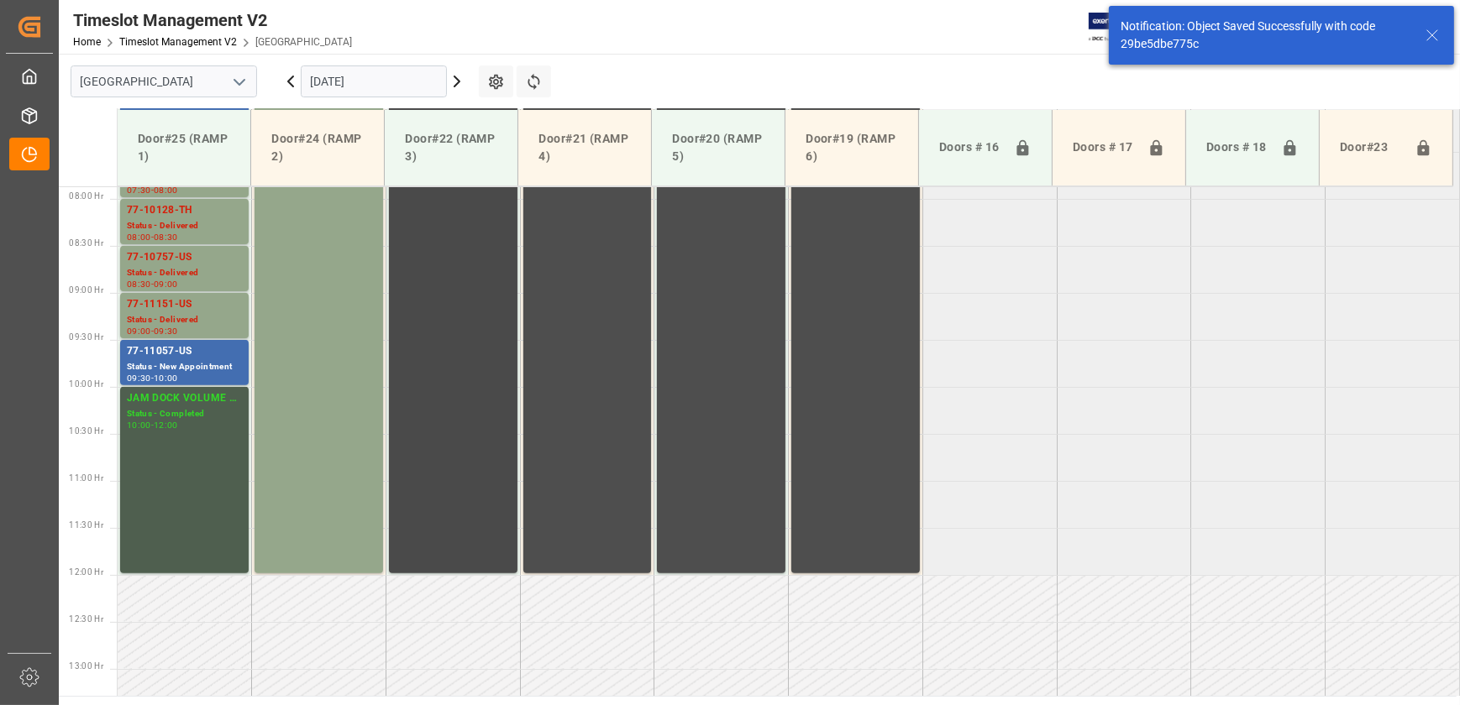
scroll to position [759, 0]
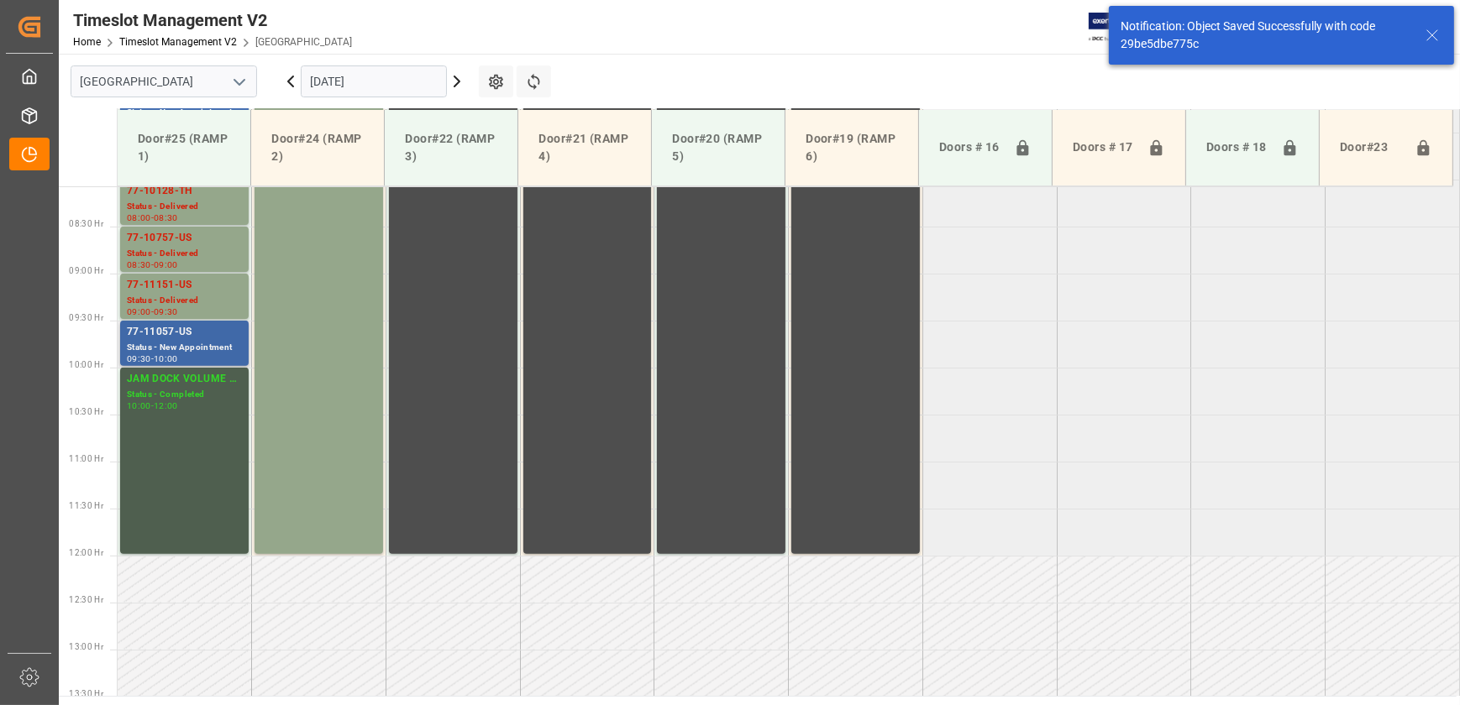
click at [229, 329] on div "77-11057-US" at bounding box center [184, 332] width 115 height 17
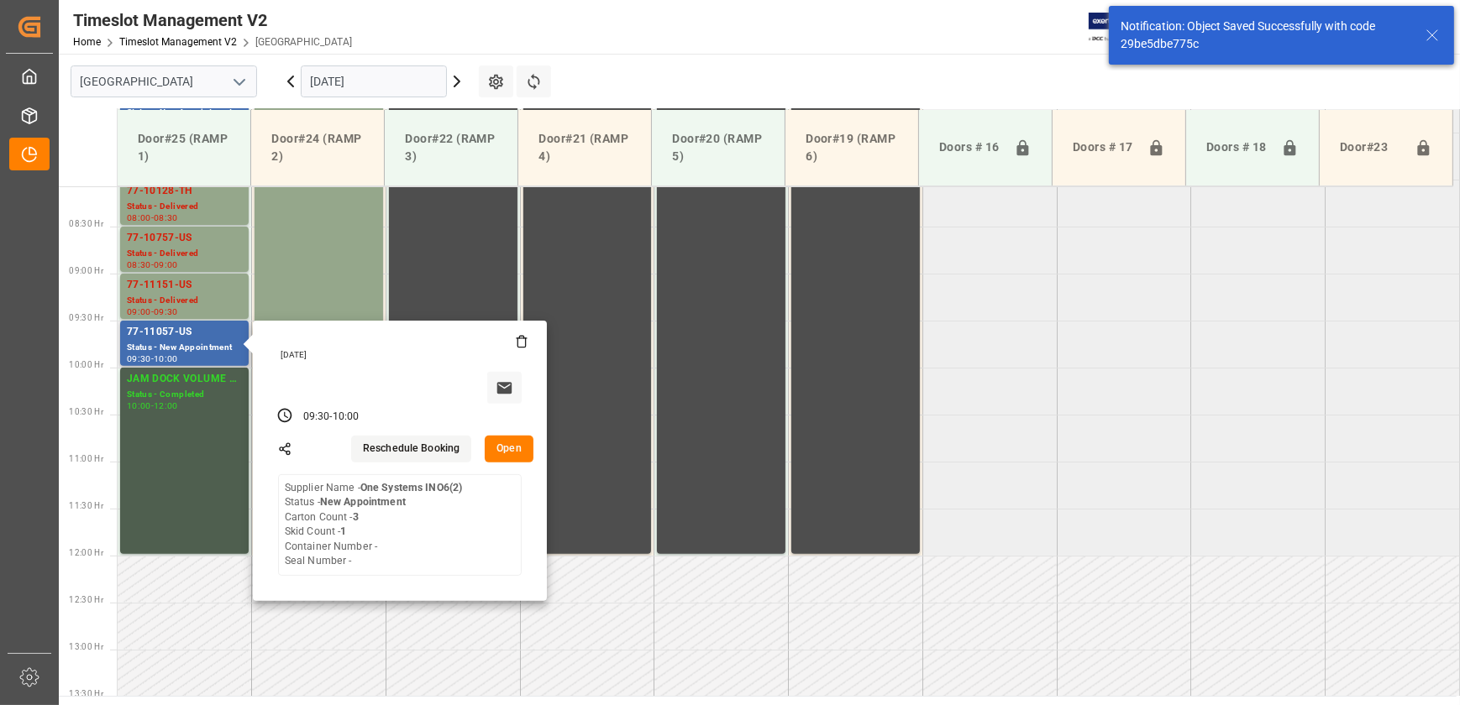
click at [511, 445] on button "Open" at bounding box center [509, 449] width 49 height 27
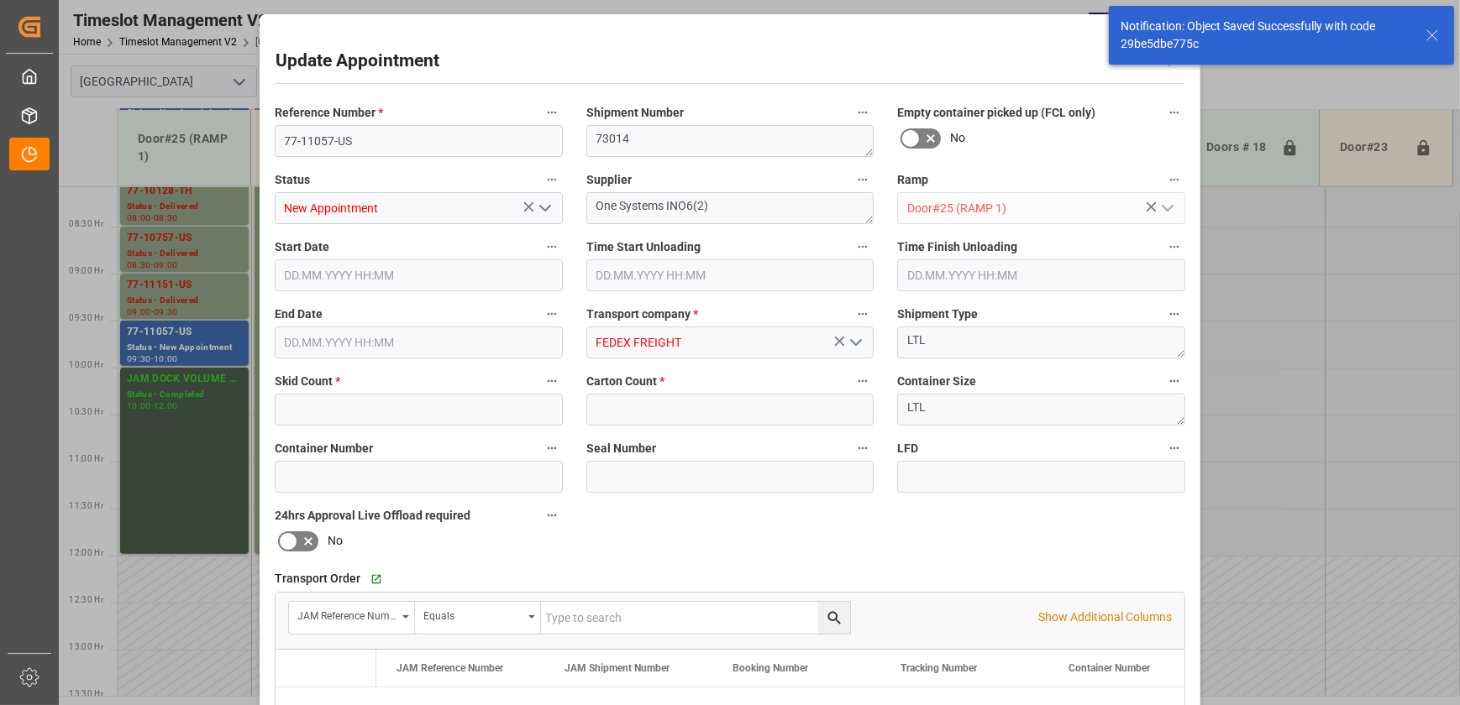
type input "1"
type input "3"
type input "[DATE] 09:30"
type input "[DATE] 10:00"
type input "[DATE] 14:40"
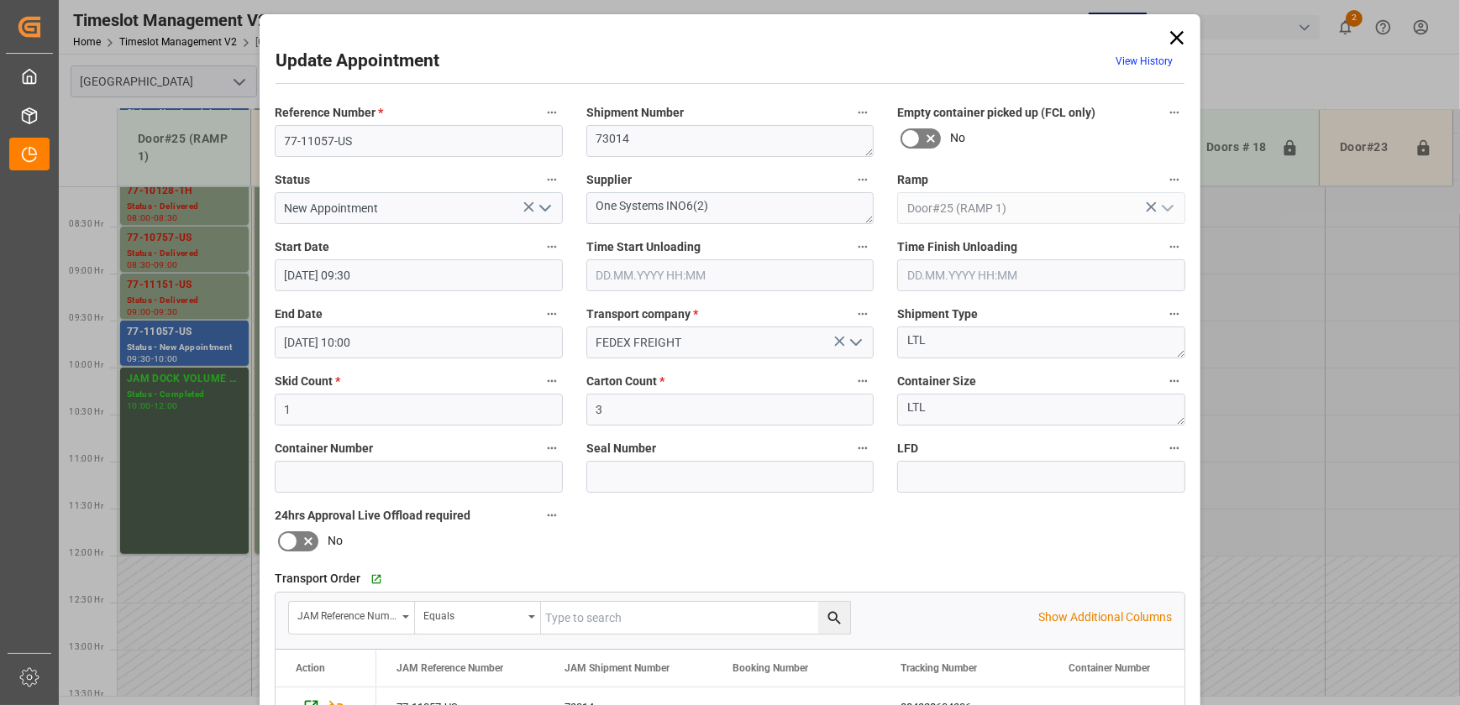
click at [546, 217] on icon "open menu" at bounding box center [545, 208] width 20 height 20
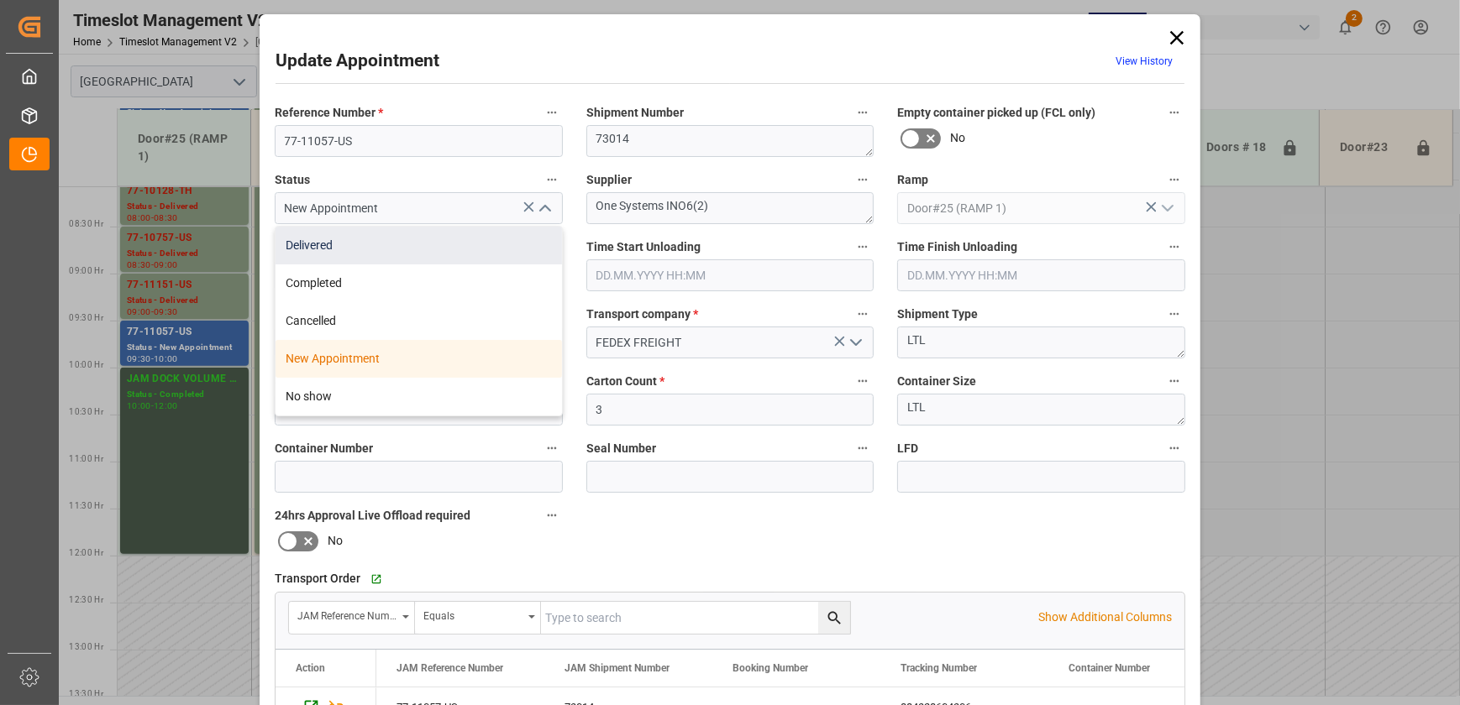
click at [518, 245] on div "Delivered" at bounding box center [418, 246] width 286 height 38
type input "Delivered"
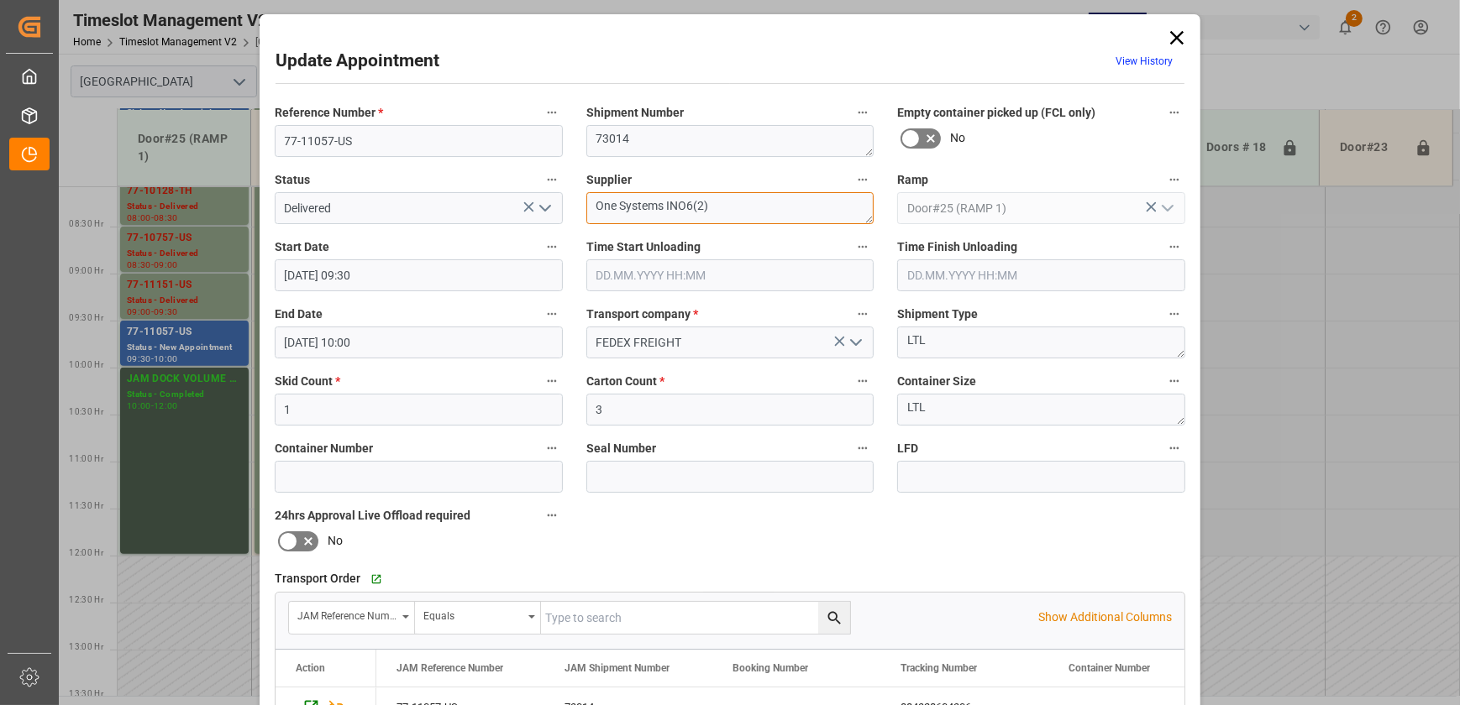
click at [653, 209] on textarea "One Systems INO6(2)" at bounding box center [730, 208] width 288 height 32
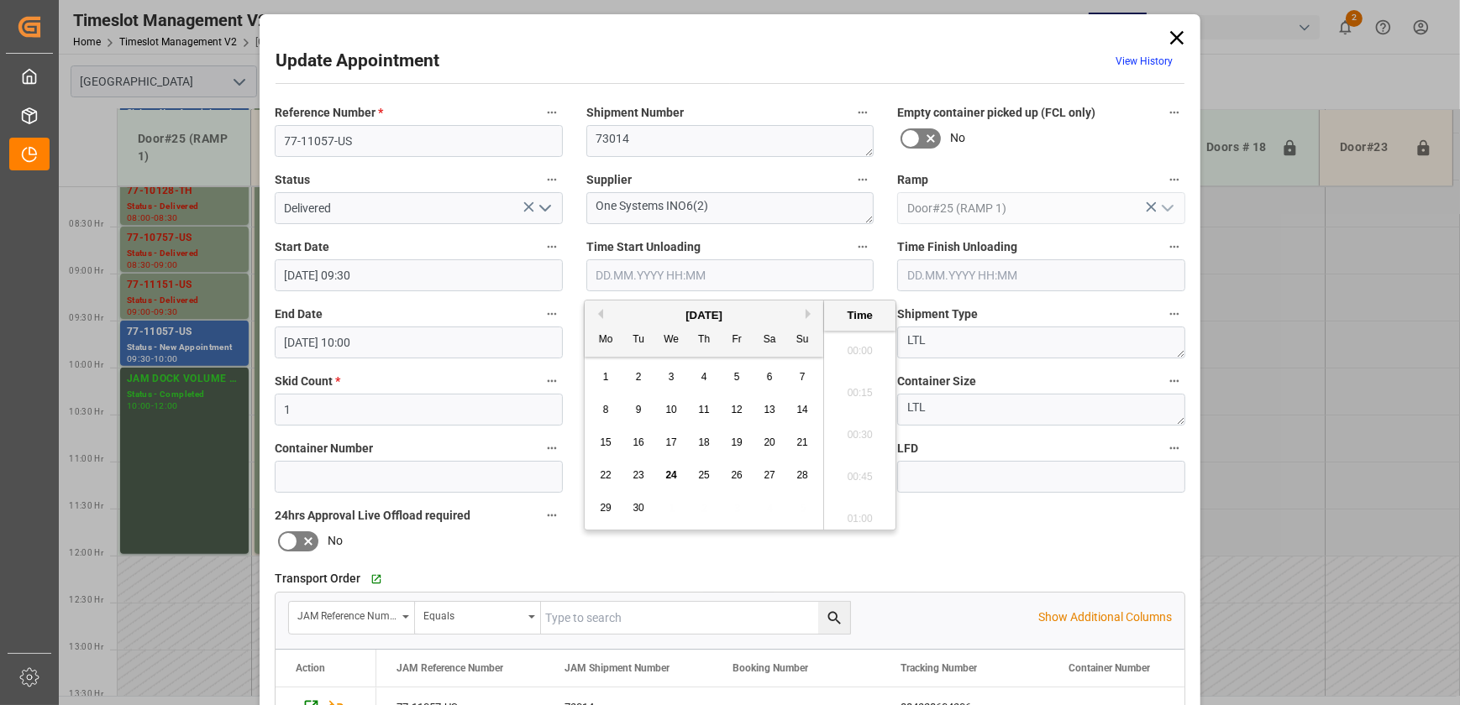
click at [735, 267] on input "text" at bounding box center [730, 275] width 288 height 32
paste input "[DATE] 10:30"
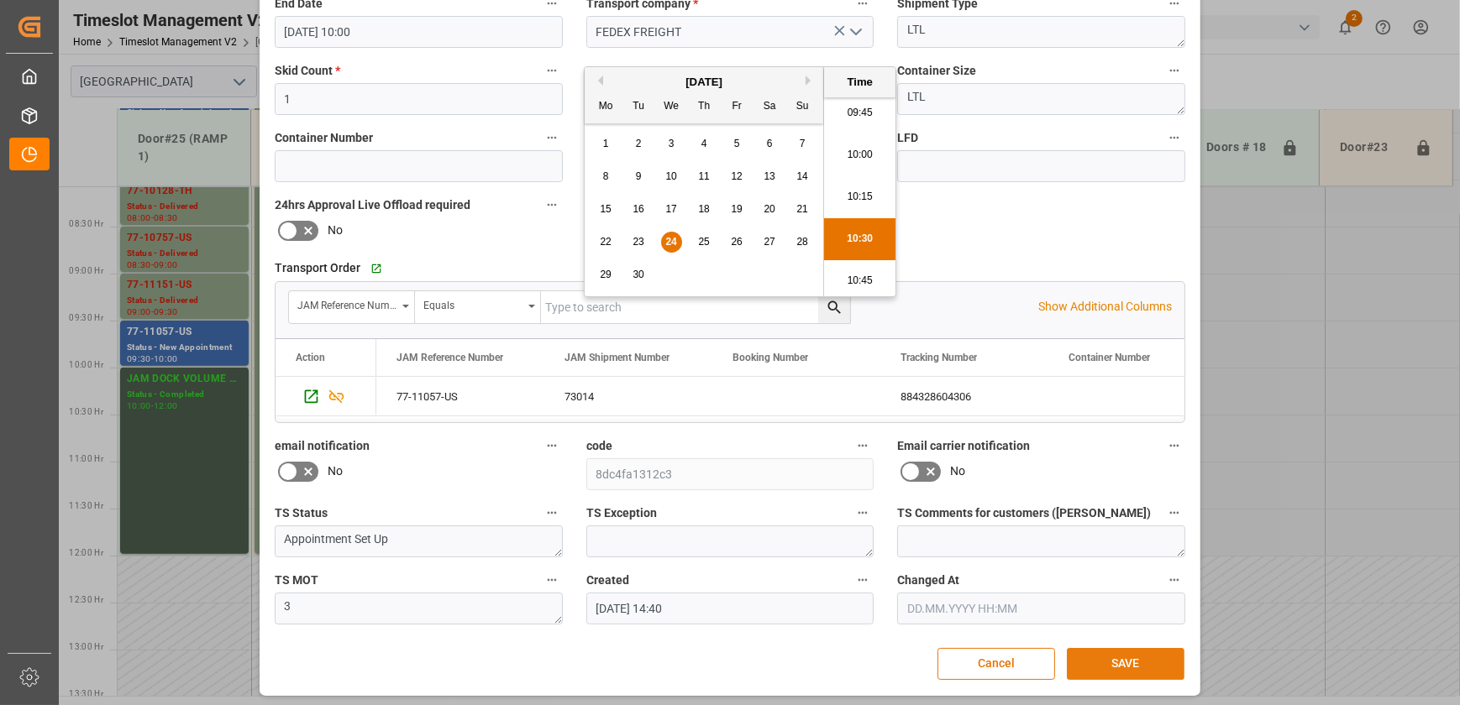
scroll to position [314, 0]
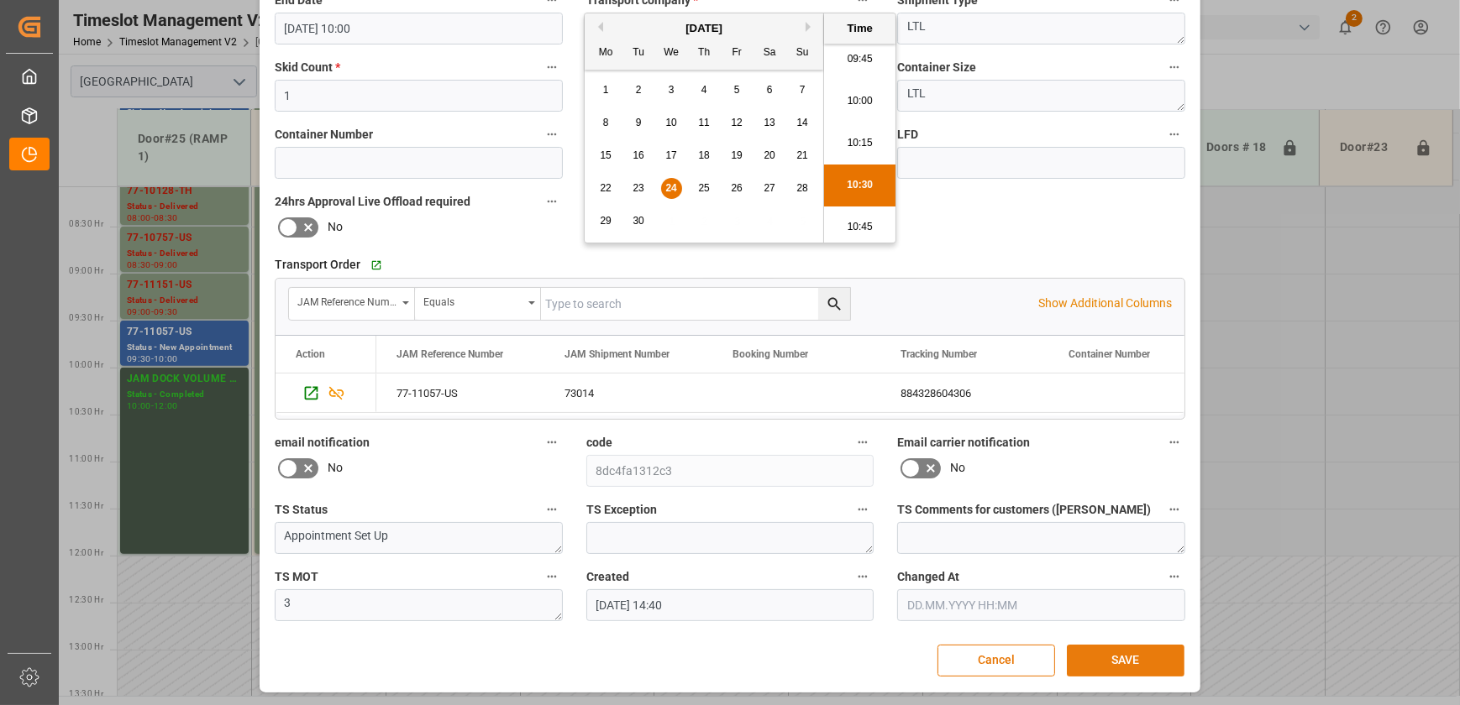
type input "[DATE] 10:30"
click at [1103, 653] on button "SAVE" at bounding box center [1126, 661] width 118 height 32
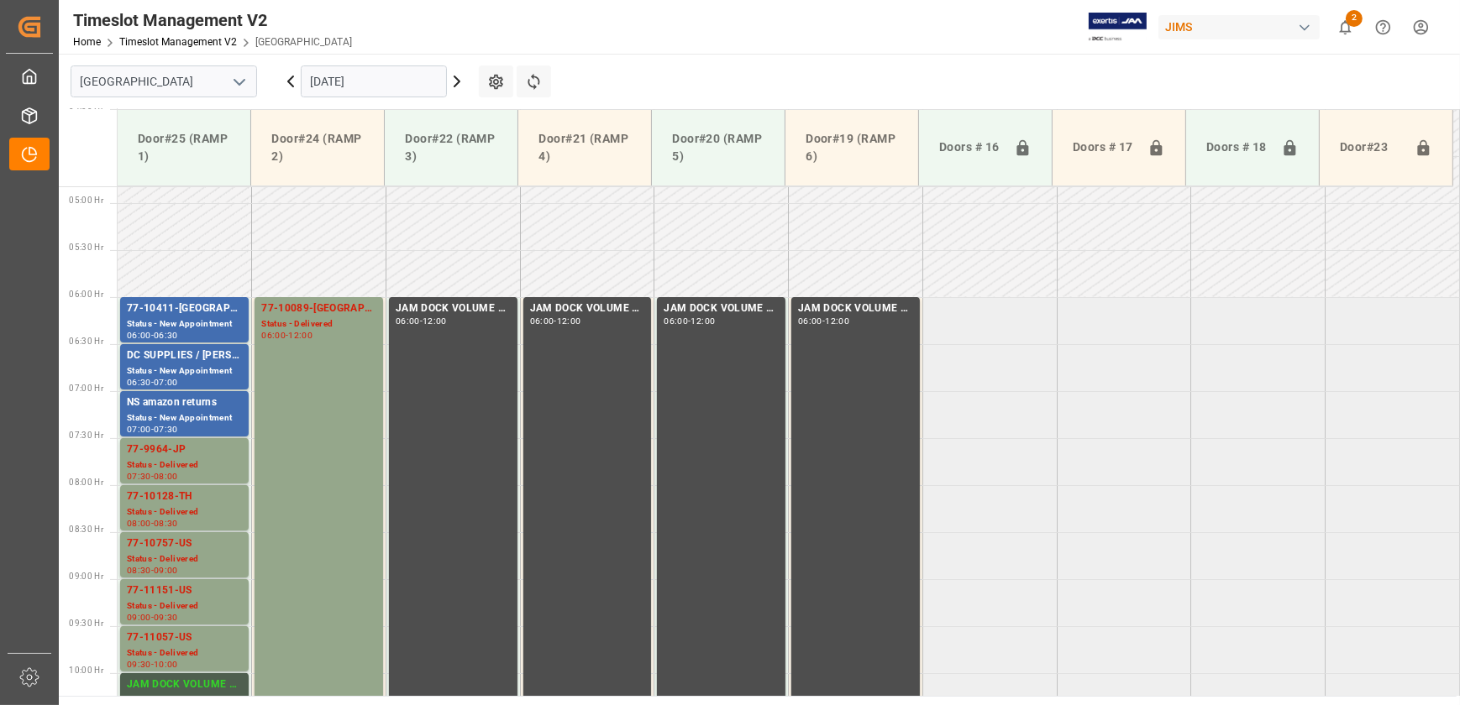
scroll to position [453, 0]
click at [502, 229] on td at bounding box center [452, 226] width 134 height 47
